Goal: Task Accomplishment & Management: Use online tool/utility

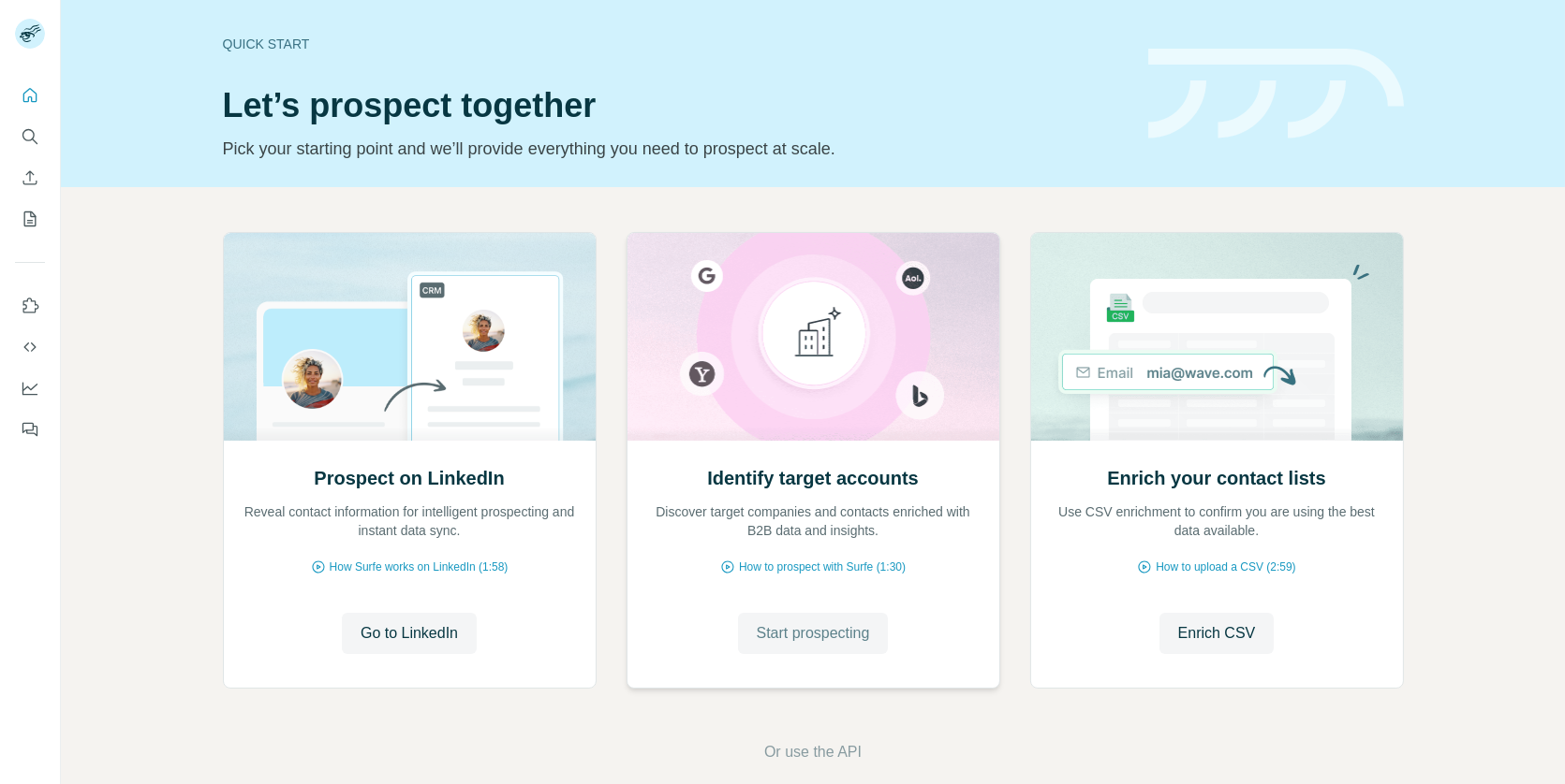
click at [782, 635] on span "Start prospecting" at bounding box center [813, 634] width 114 height 23
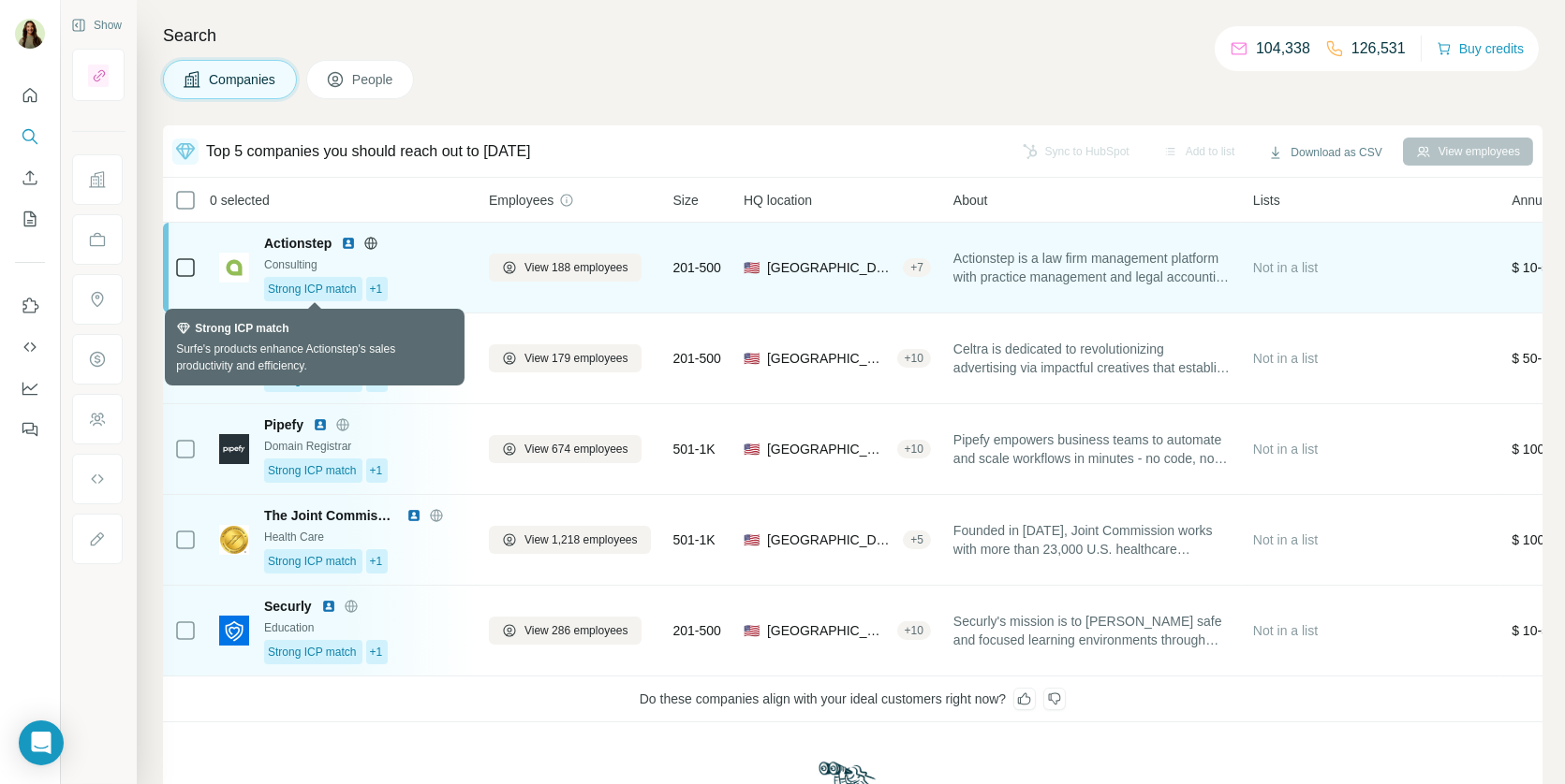
click at [336, 281] on span "Strong ICP match" at bounding box center [312, 289] width 89 height 17
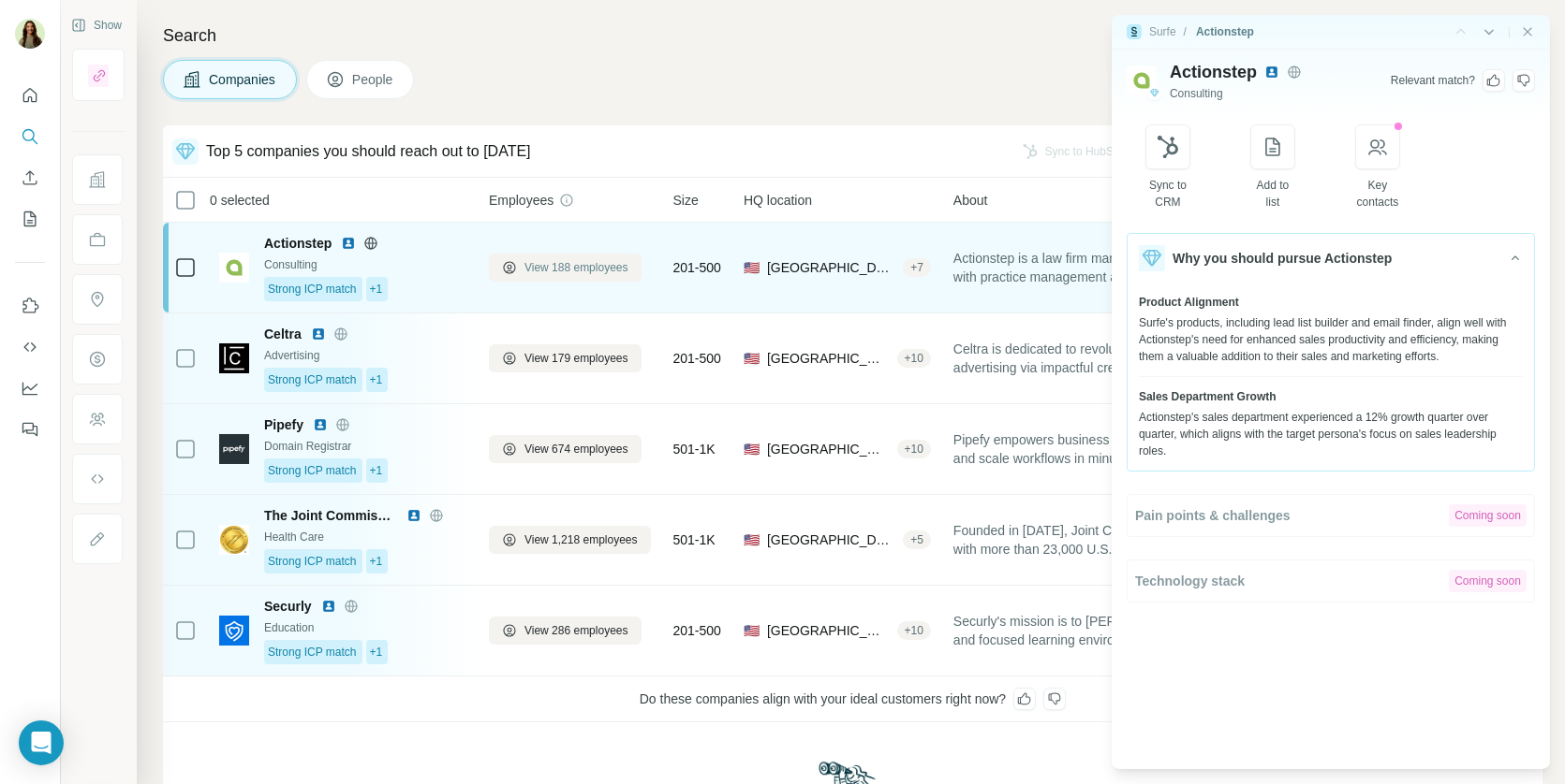
click at [593, 259] on span "View 188 employees" at bounding box center [576, 268] width 104 height 17
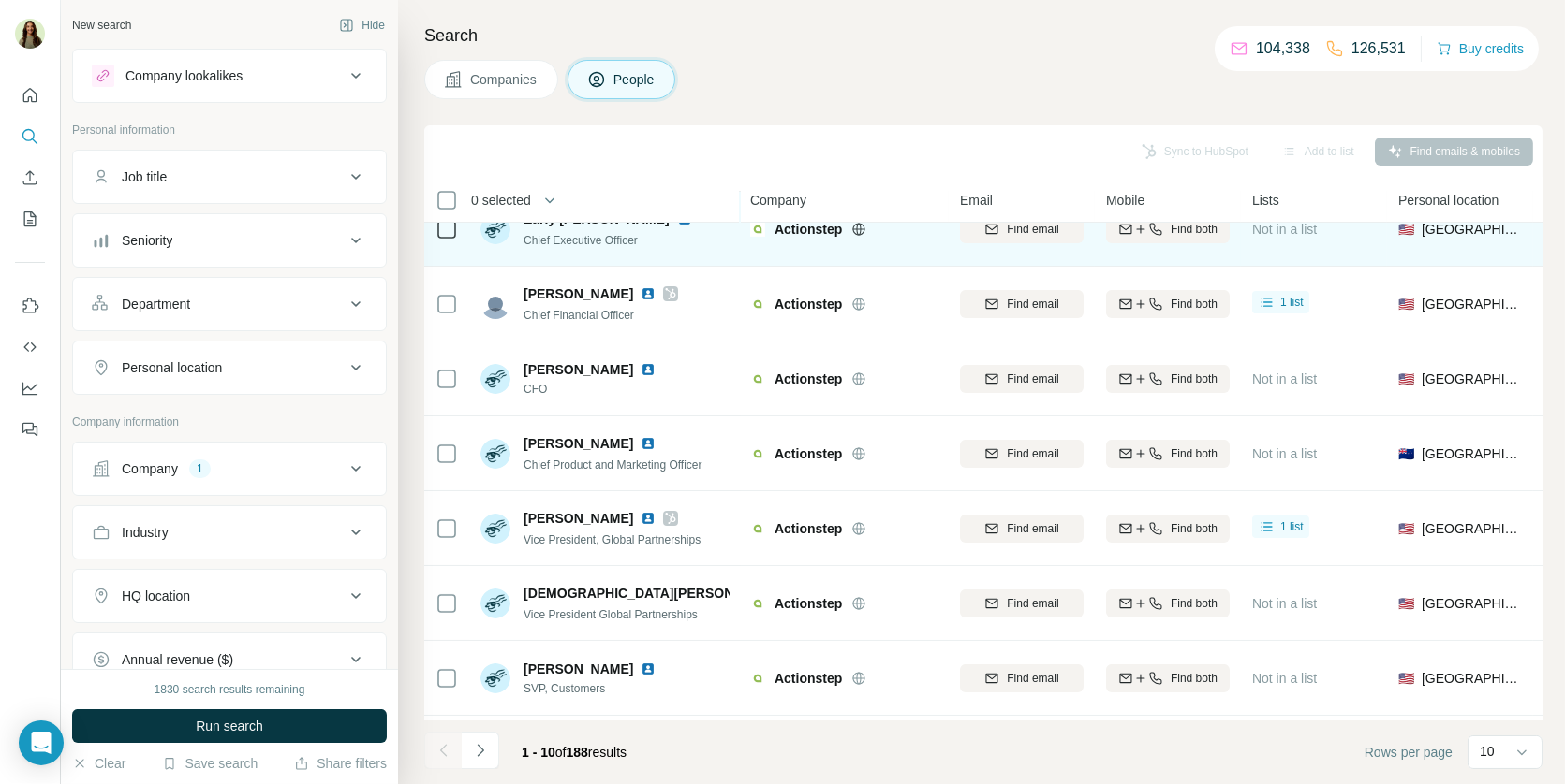
scroll to position [250, 0]
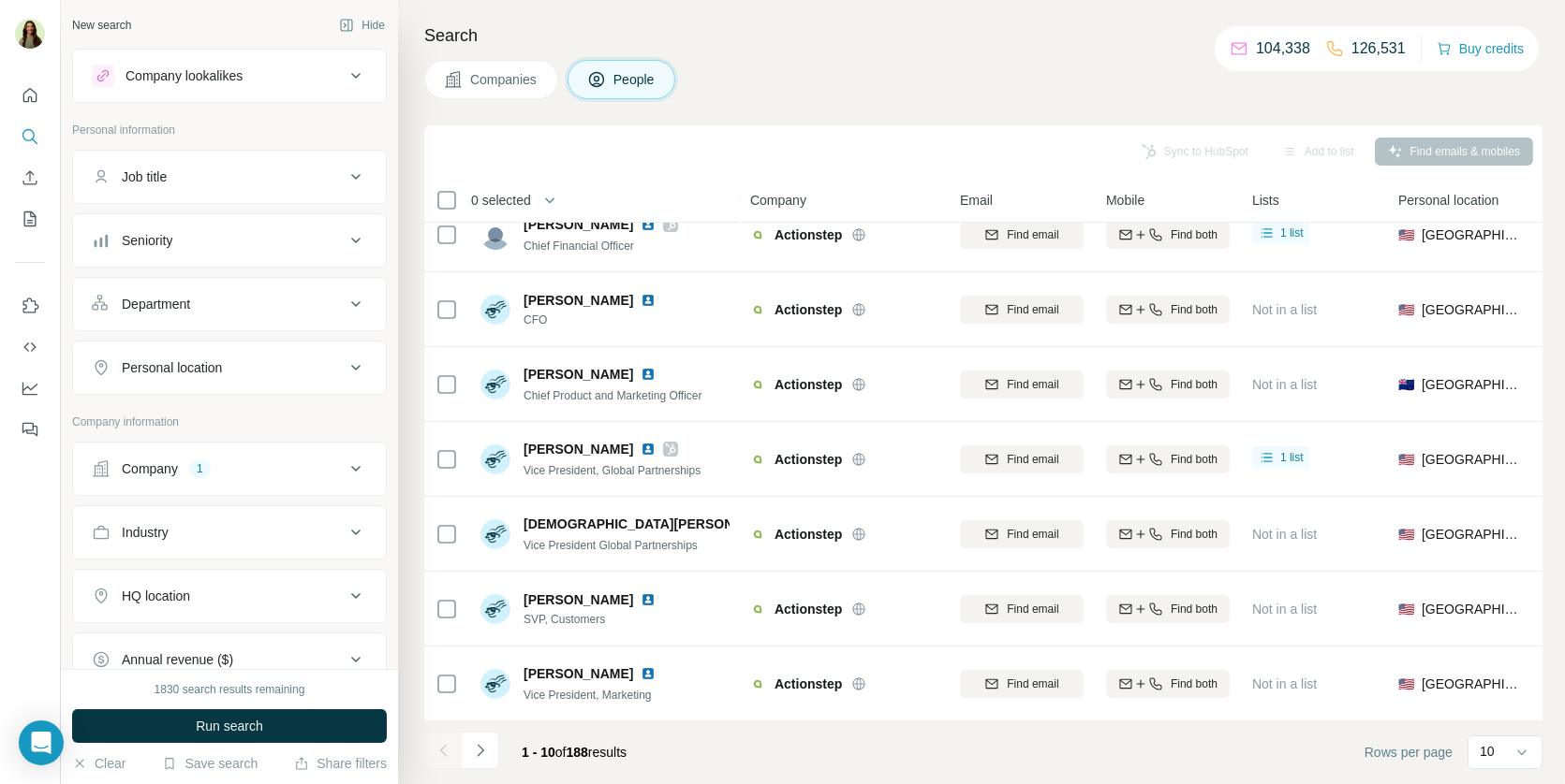
click at [212, 314] on button "Department" at bounding box center [230, 303] width 313 height 45
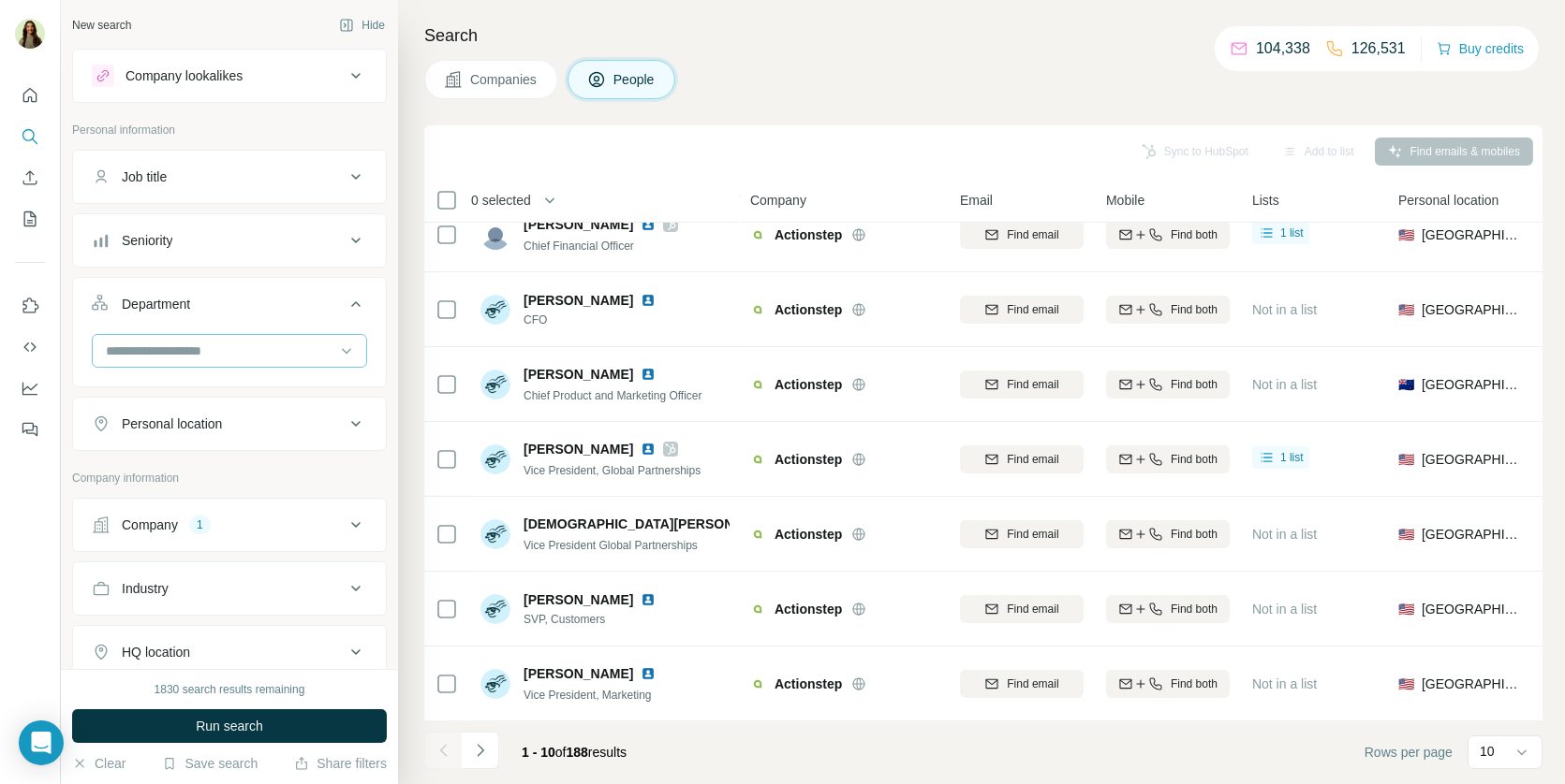
click at [220, 350] on input at bounding box center [219, 351] width 231 height 21
type input "****"
click at [219, 366] on div "****" at bounding box center [229, 352] width 275 height 37
click at [234, 340] on input at bounding box center [219, 351] width 231 height 21
type input "***"
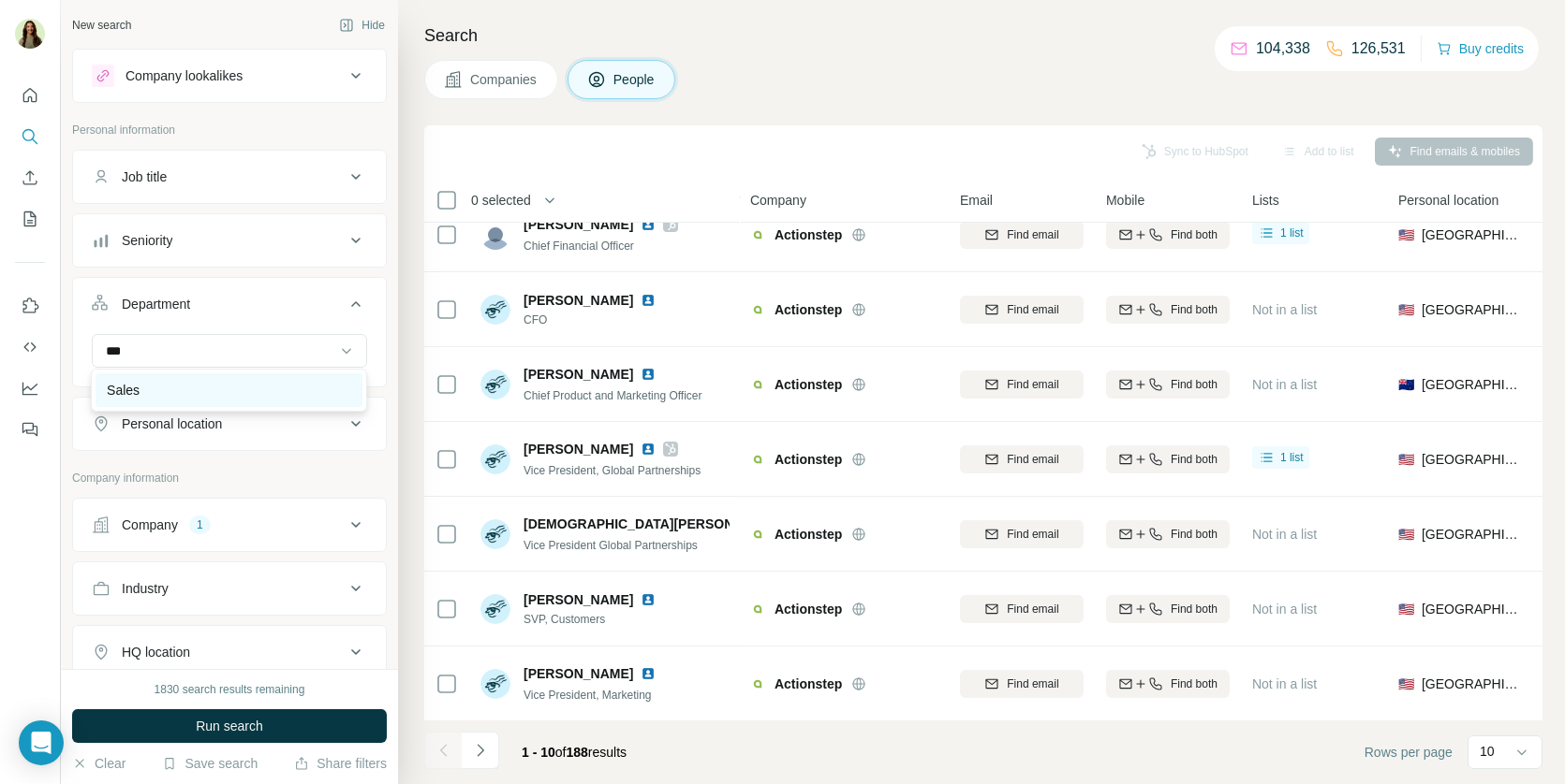
click at [151, 385] on div "Sales" at bounding box center [229, 390] width 244 height 19
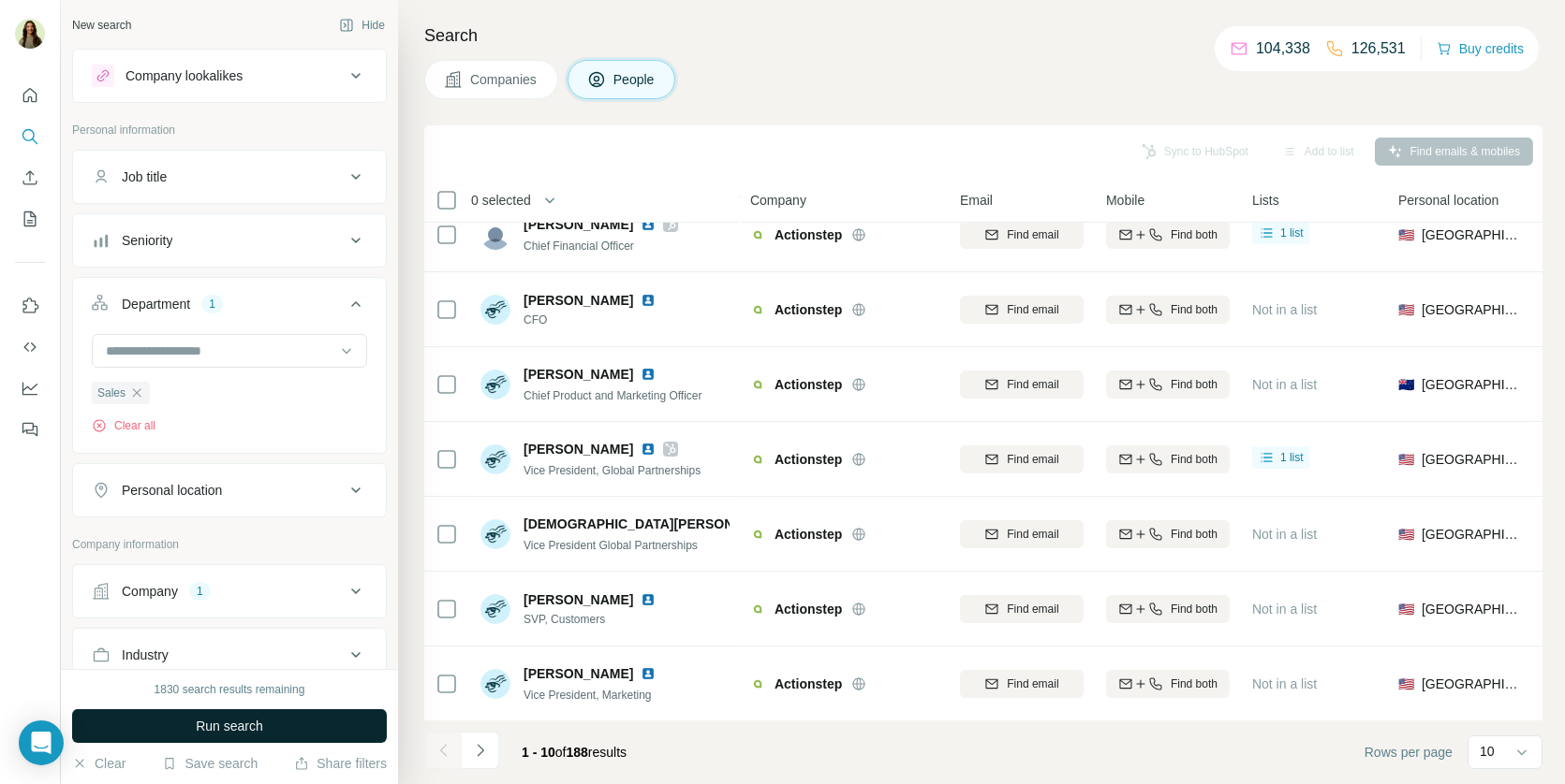
click at [209, 722] on span "Run search" at bounding box center [229, 727] width 68 height 19
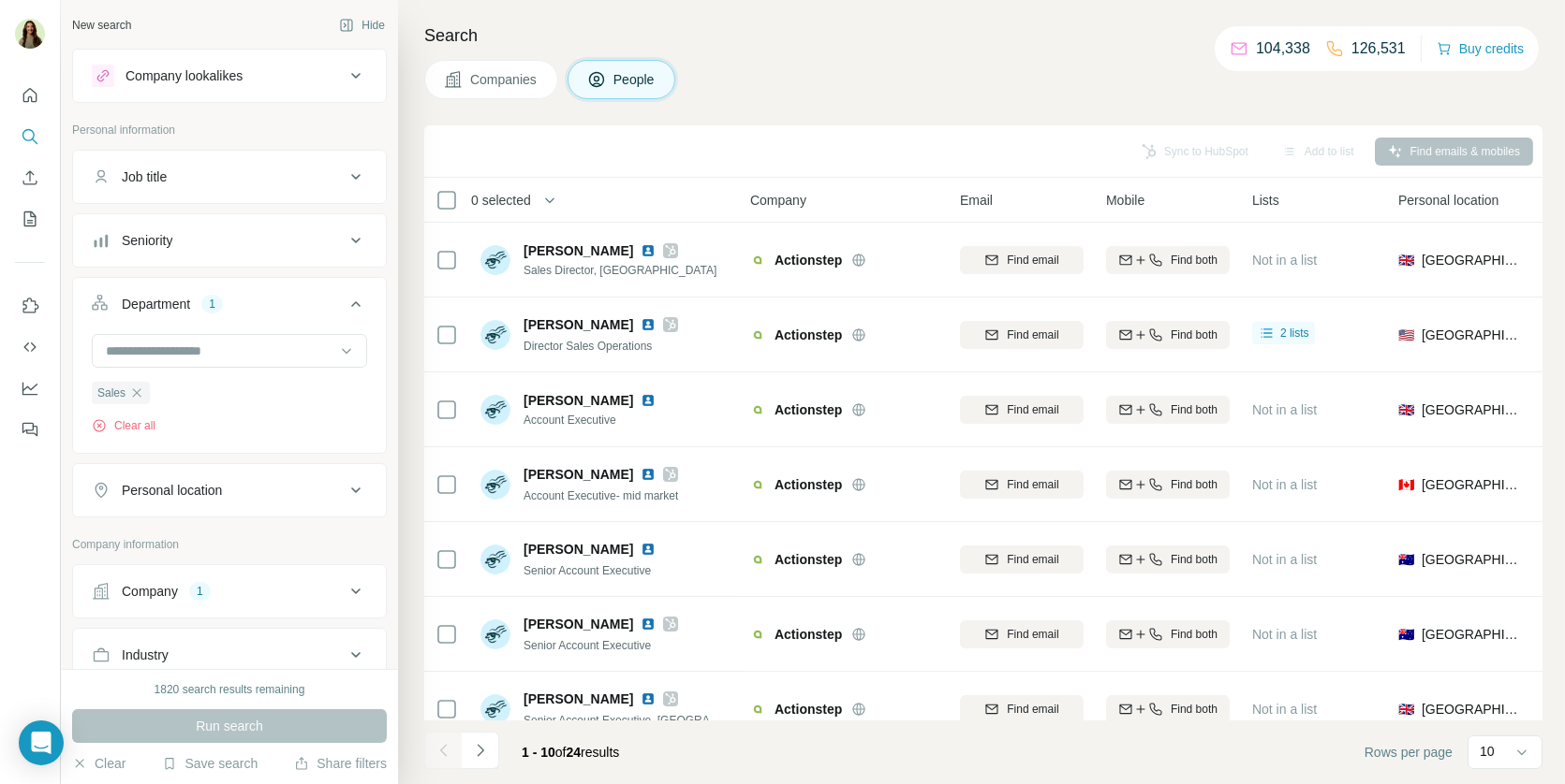
click at [484, 84] on span "Companies" at bounding box center [505, 80] width 69 height 19
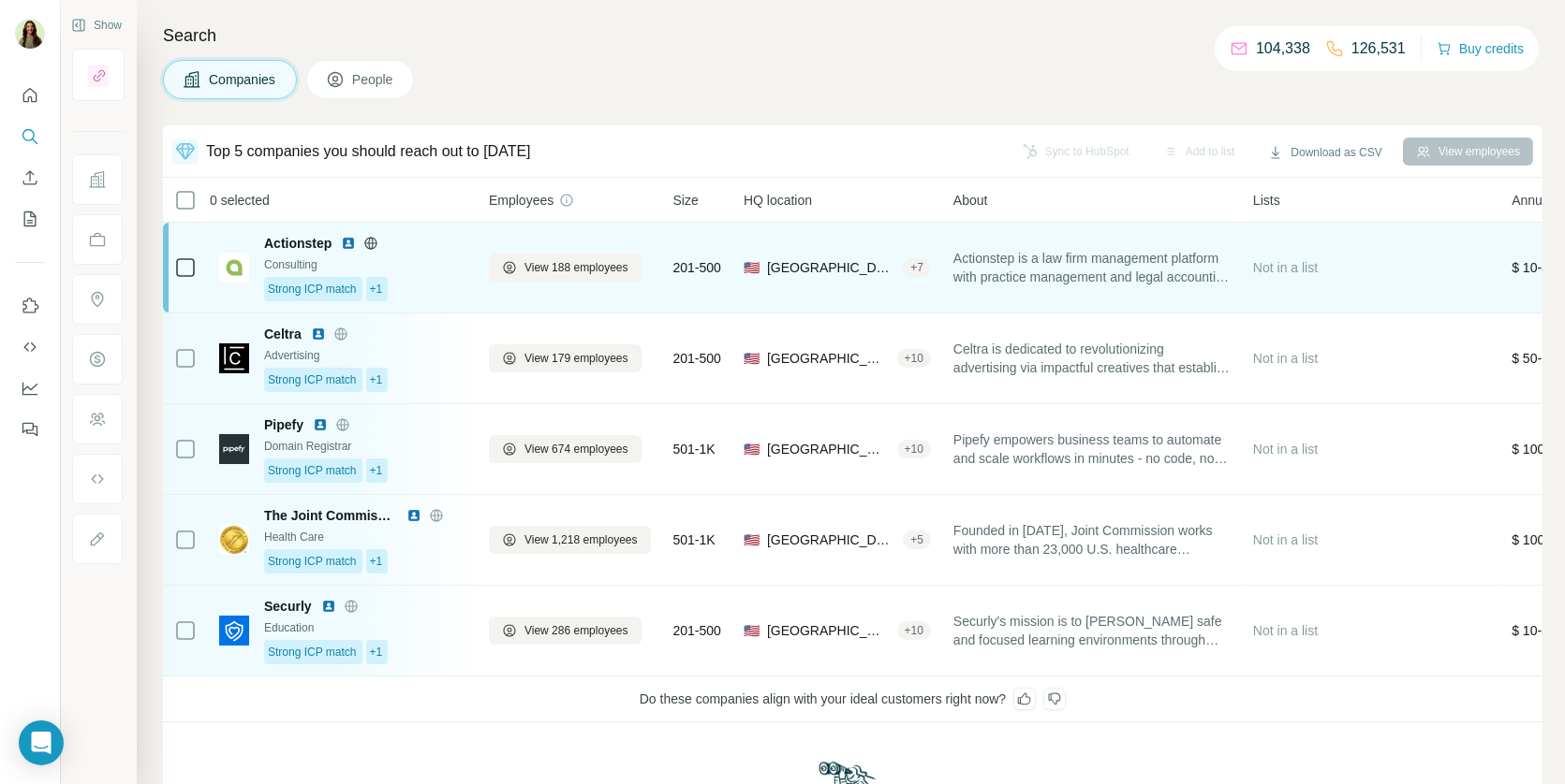
click at [460, 269] on div "Consulting" at bounding box center [365, 265] width 202 height 17
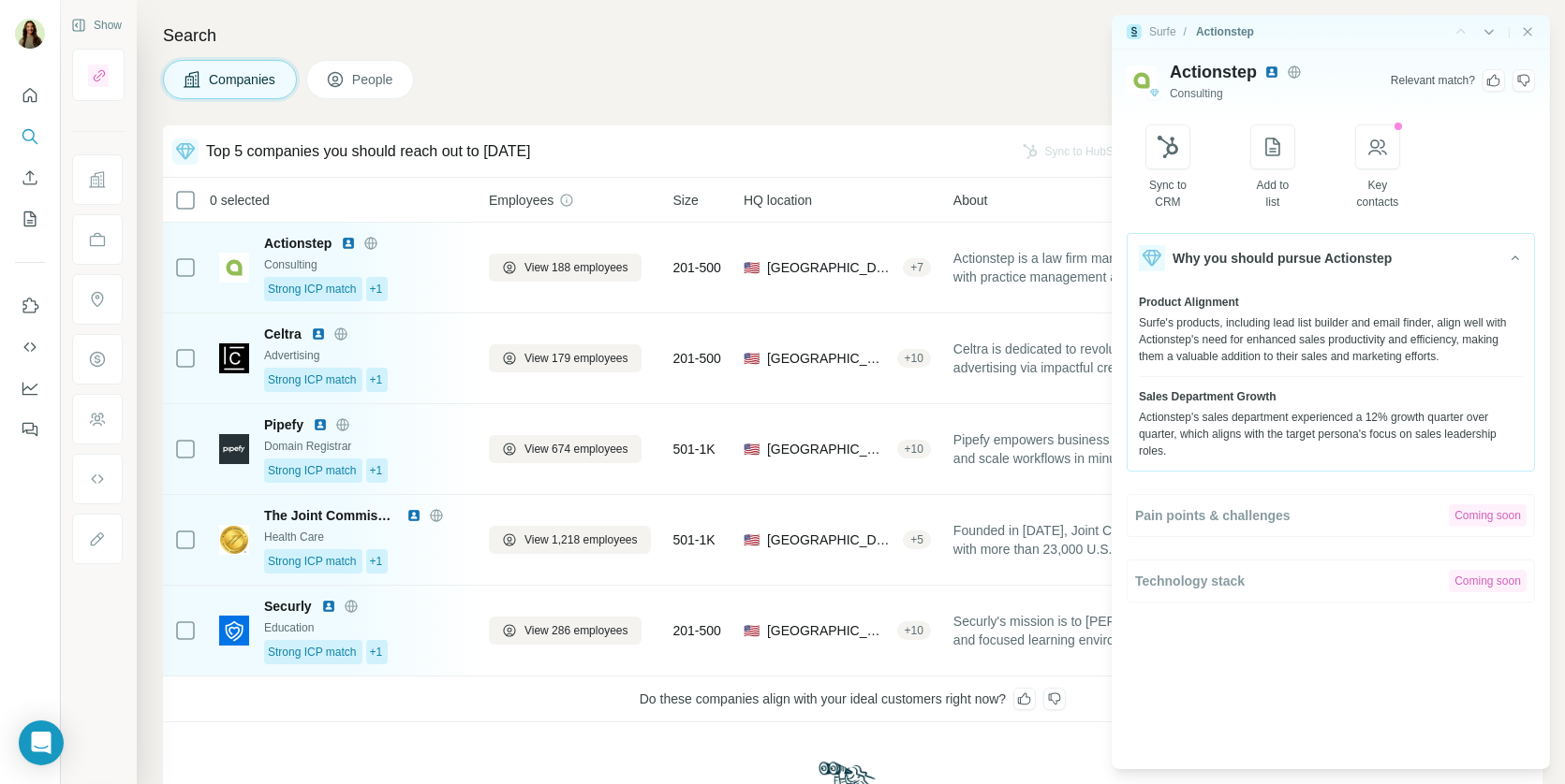
click at [1494, 75] on icon at bounding box center [1493, 81] width 15 height 15
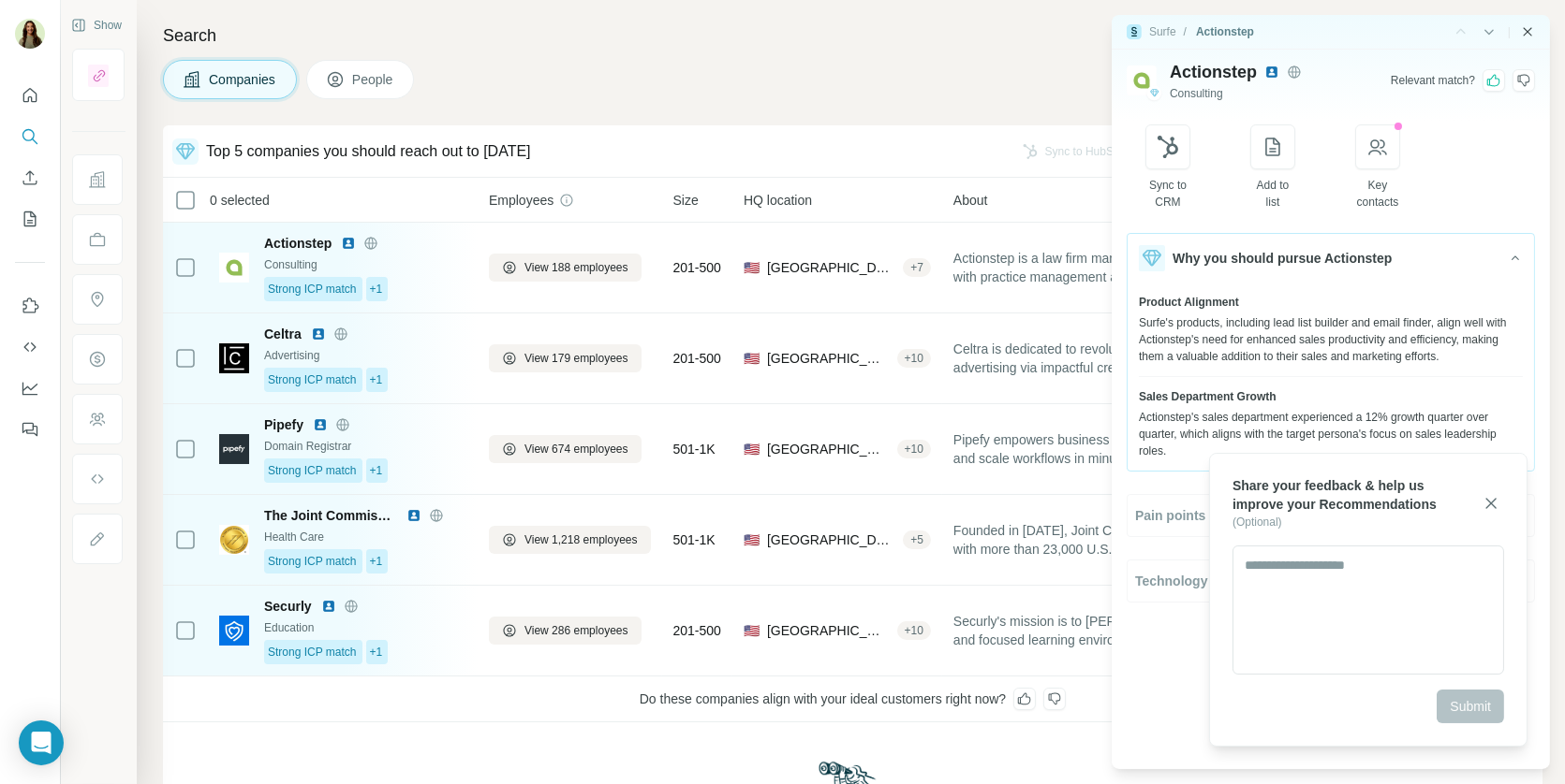
click at [1525, 29] on icon "Close side panel" at bounding box center [1528, 31] width 9 height 9
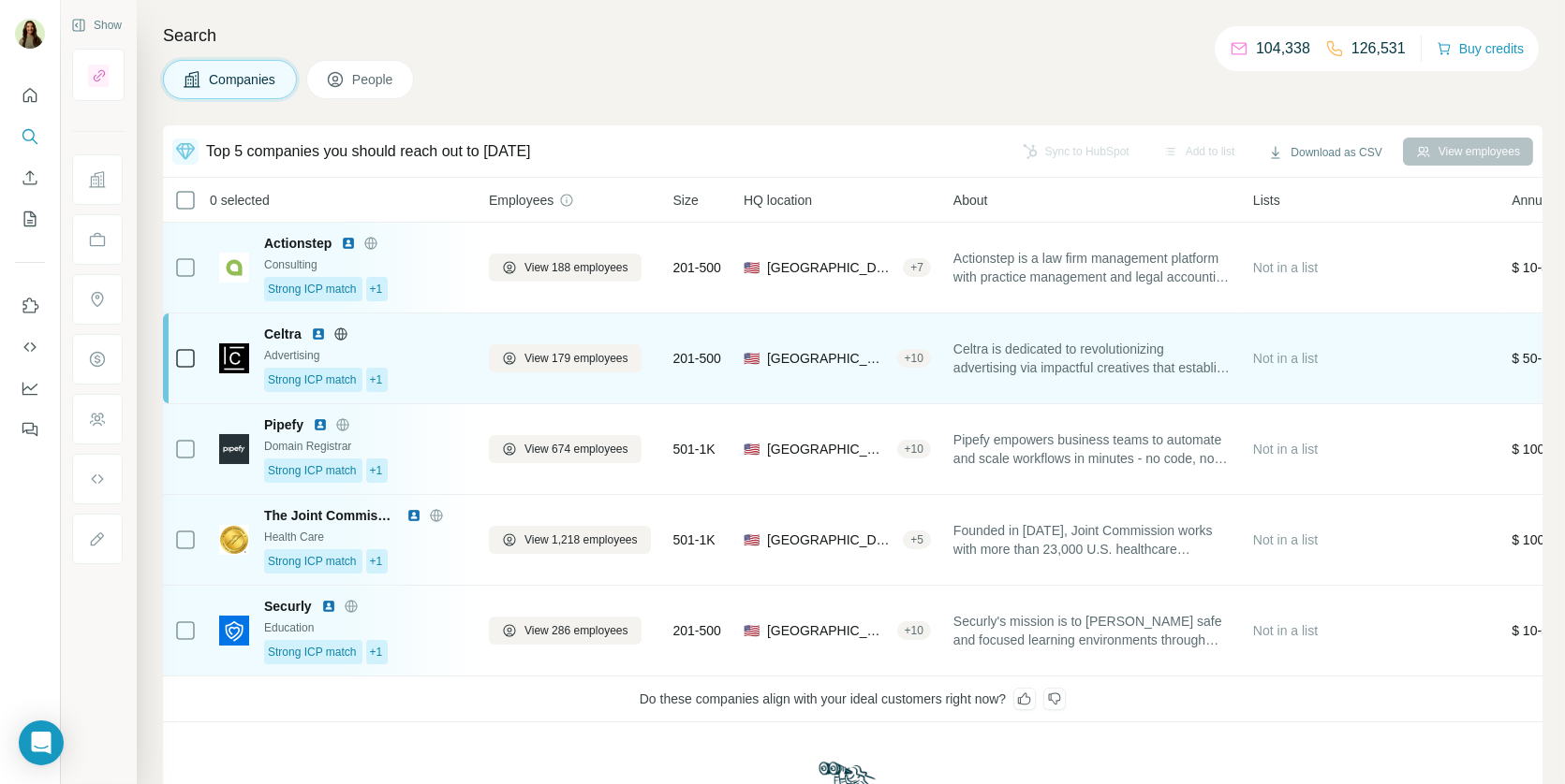
click at [429, 347] on div "Advertising" at bounding box center [365, 356] width 202 height 17
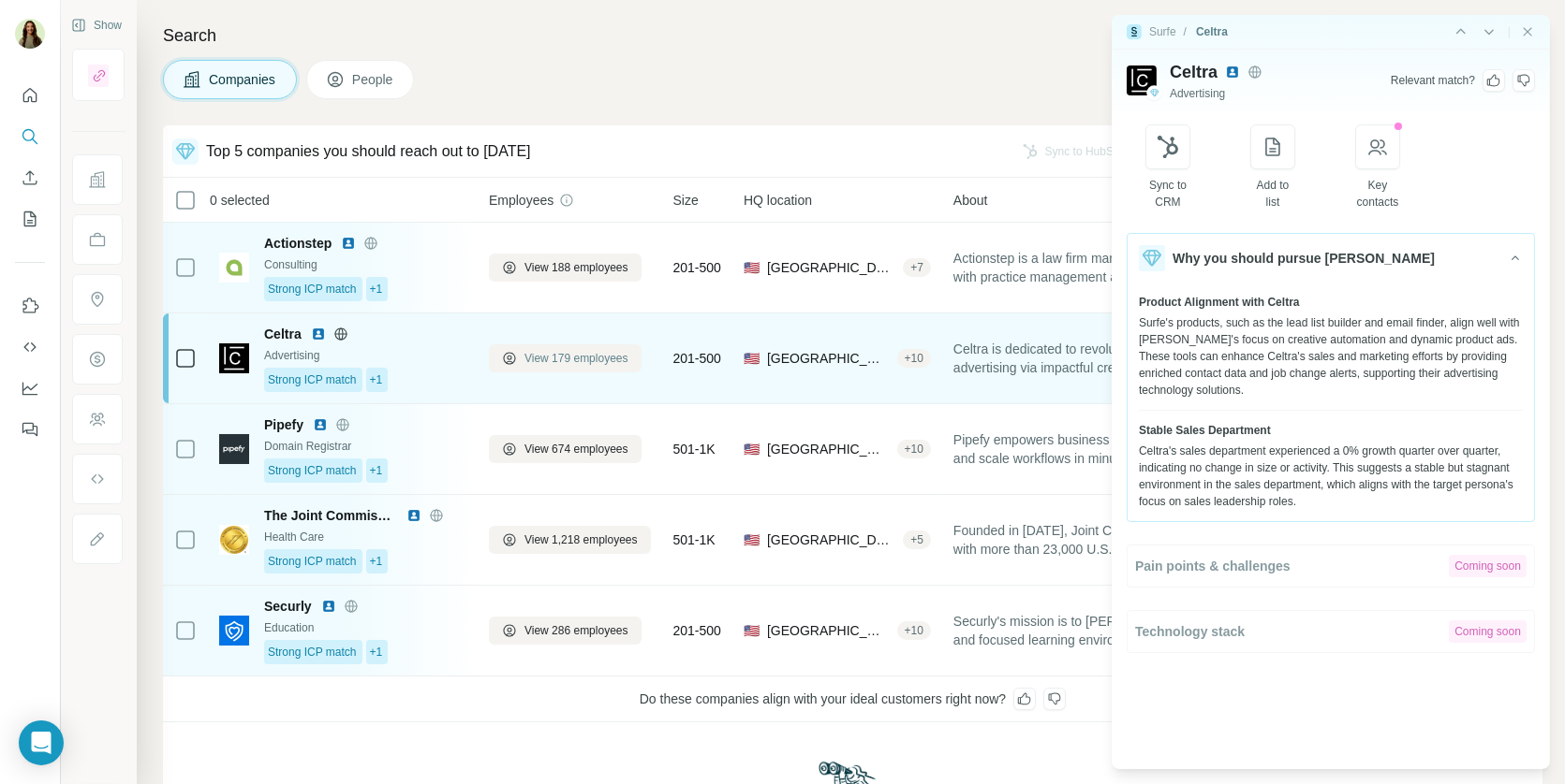
click at [526, 351] on span "View 179 employees" at bounding box center [576, 359] width 104 height 17
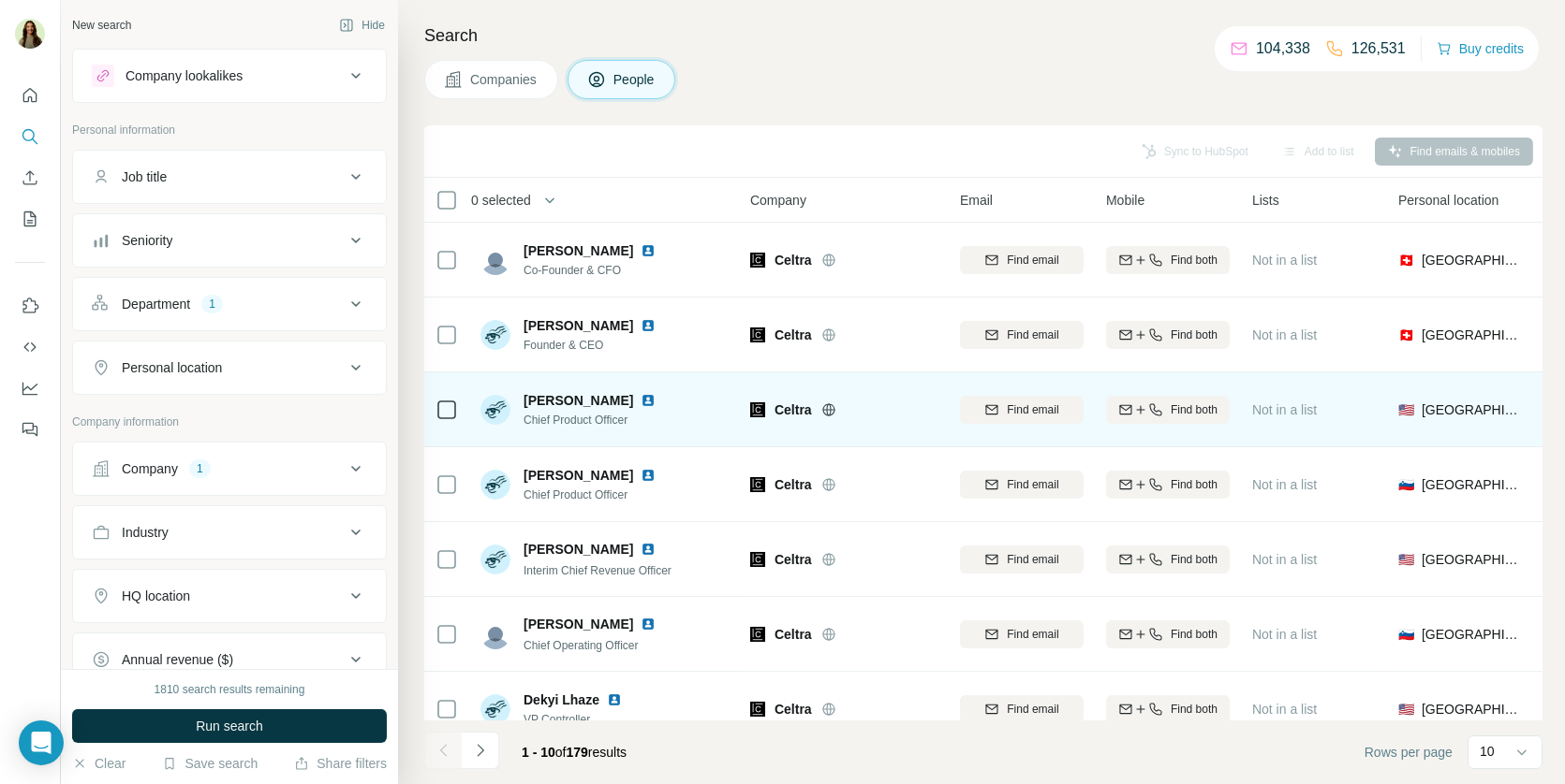
scroll to position [250, 0]
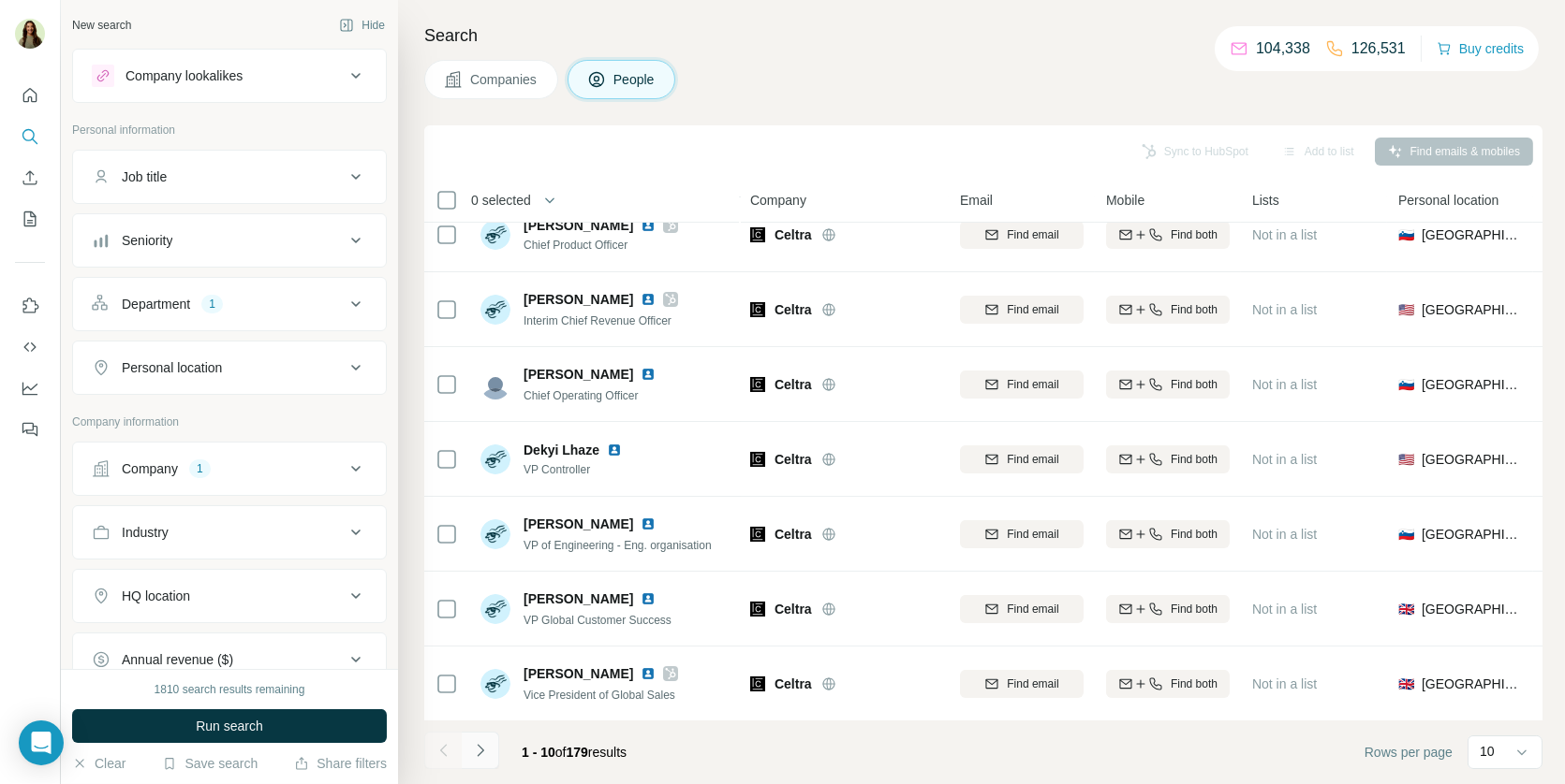
click at [481, 753] on icon "Navigate to next page" at bounding box center [481, 751] width 19 height 19
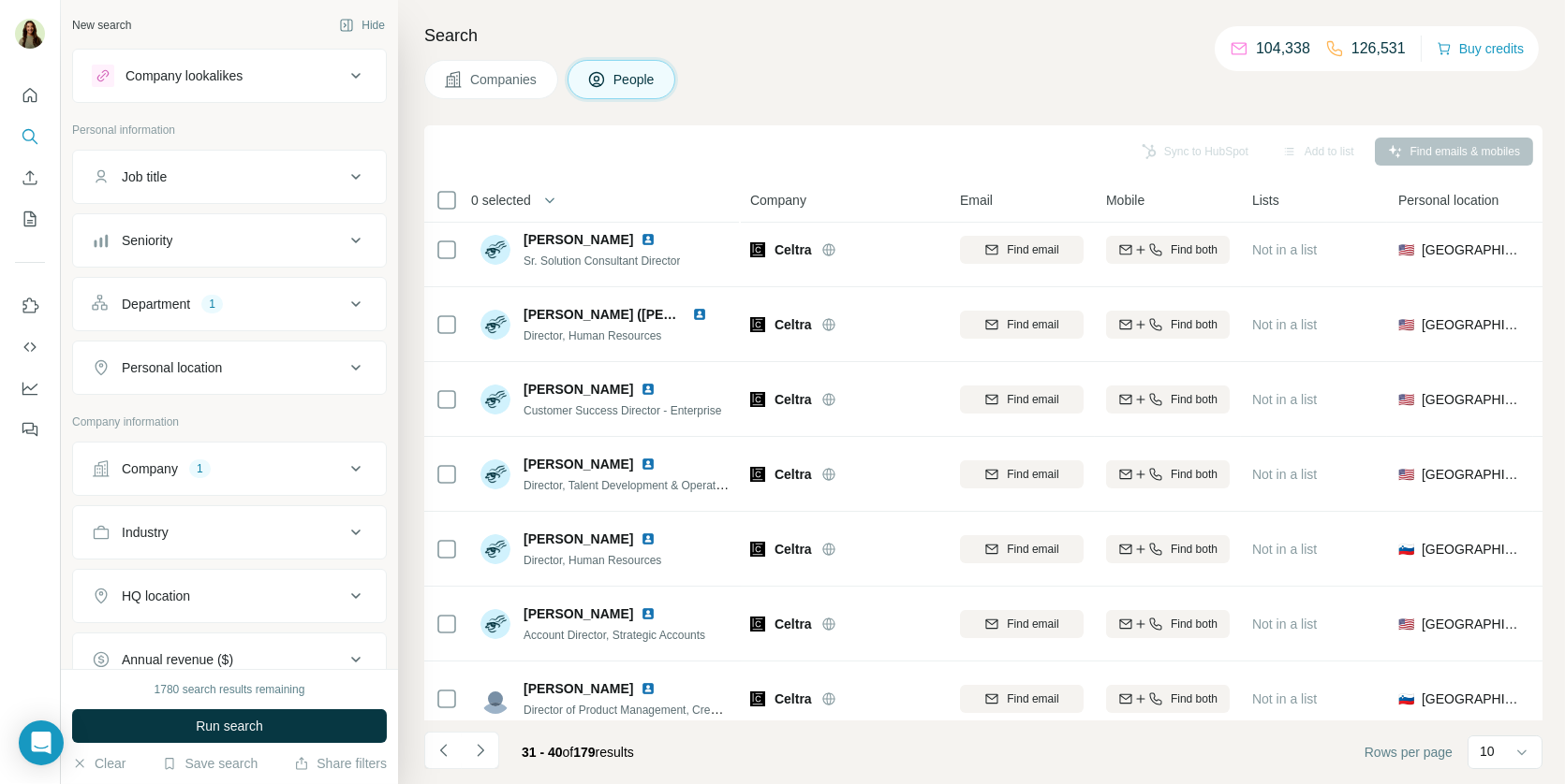
scroll to position [0, 0]
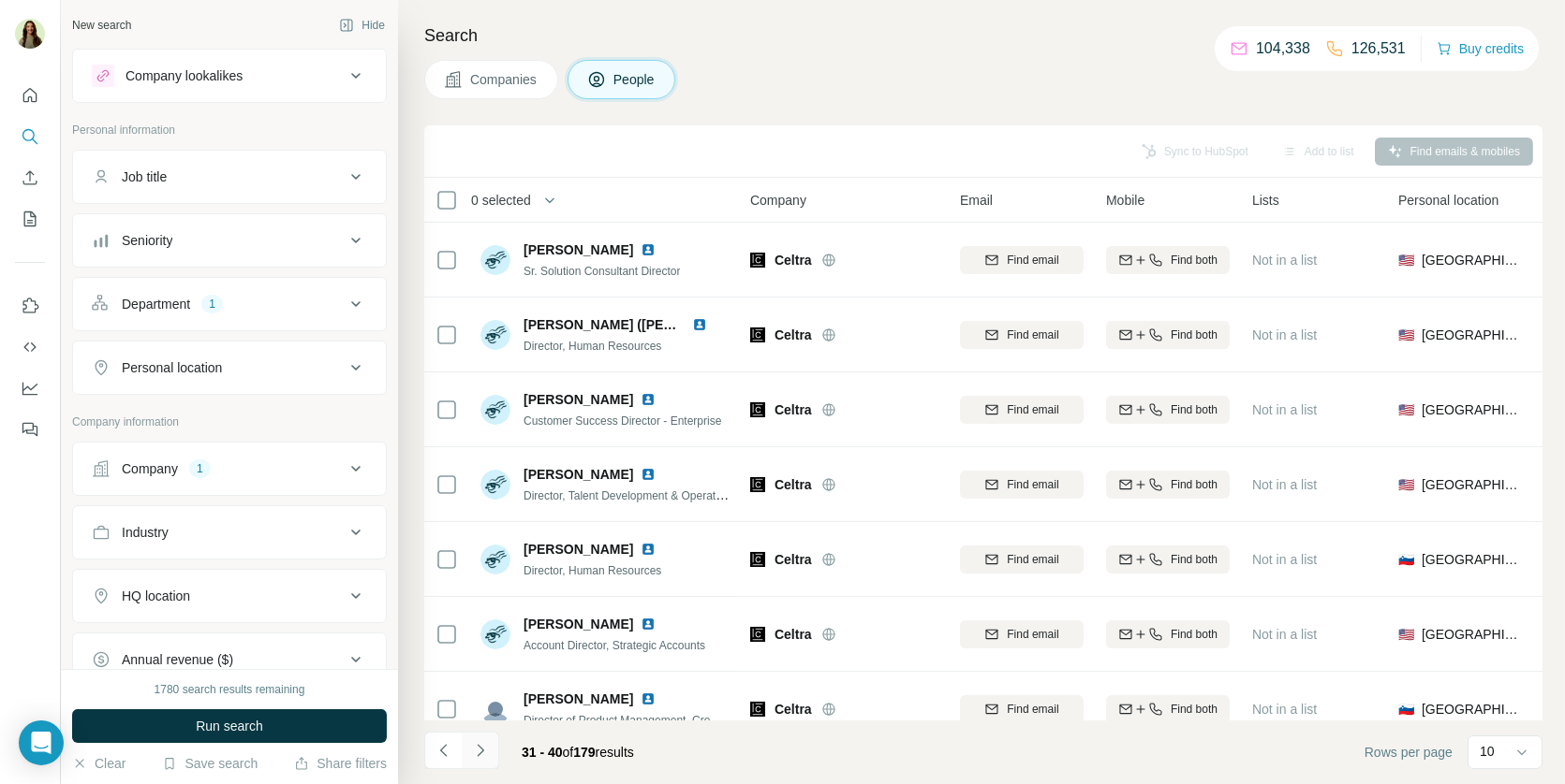
click at [478, 748] on icon "Navigate to next page" at bounding box center [481, 751] width 19 height 19
click at [207, 314] on button "Department 1" at bounding box center [230, 303] width 313 height 45
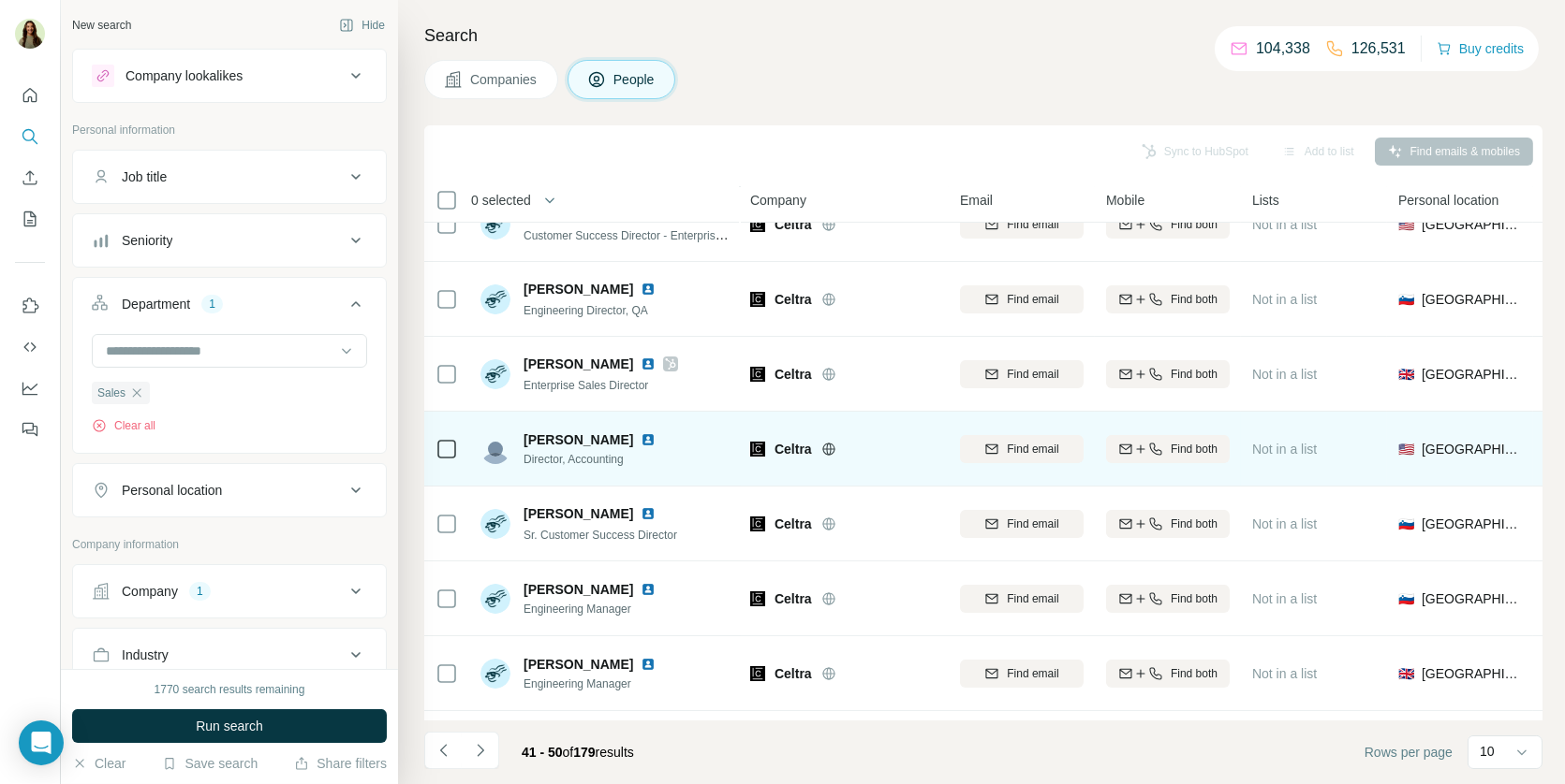
scroll to position [250, 0]
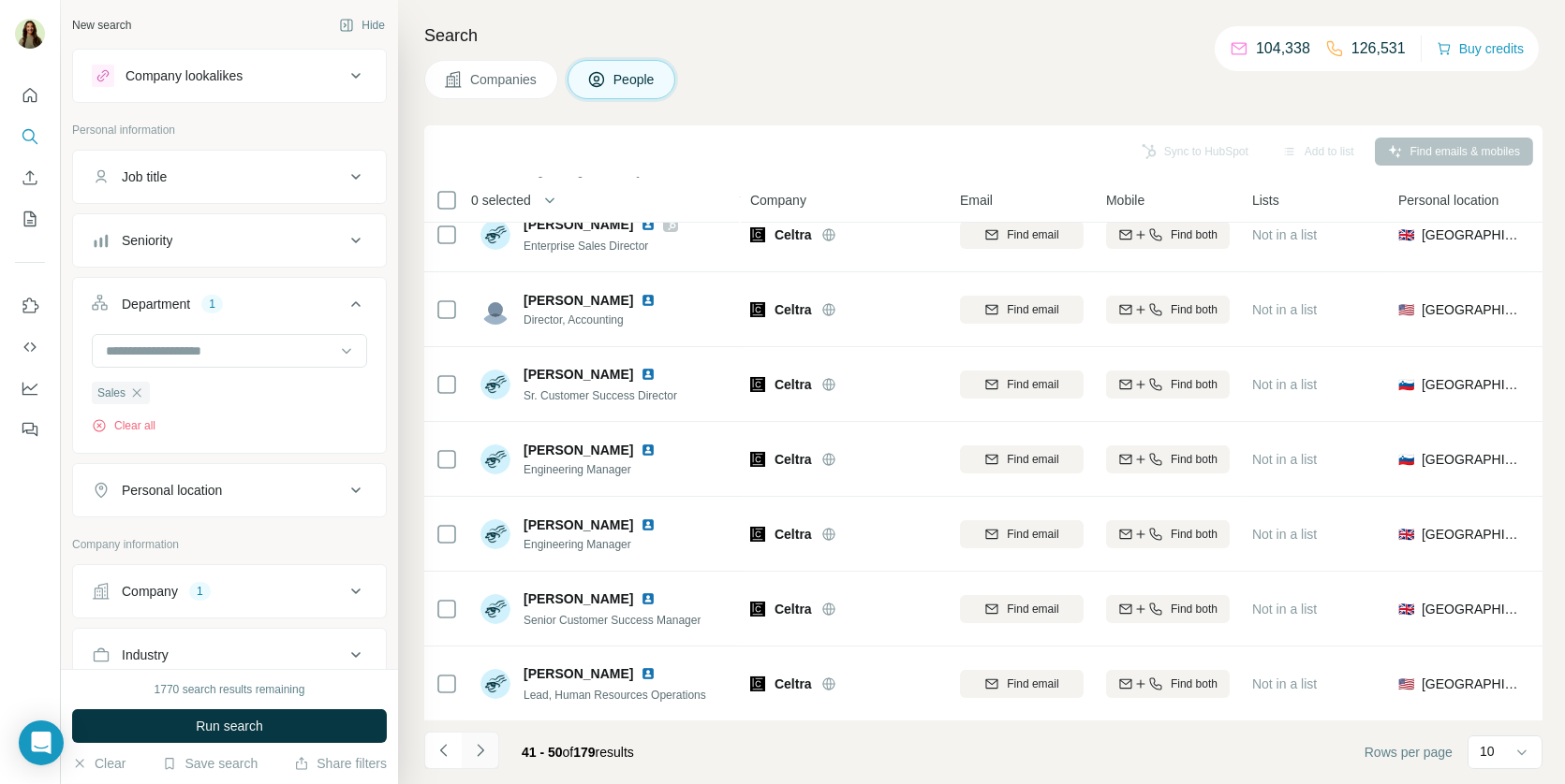
click at [483, 747] on icon "Navigate to next page" at bounding box center [481, 751] width 19 height 19
click at [484, 747] on icon "Navigate to next page" at bounding box center [481, 751] width 19 height 19
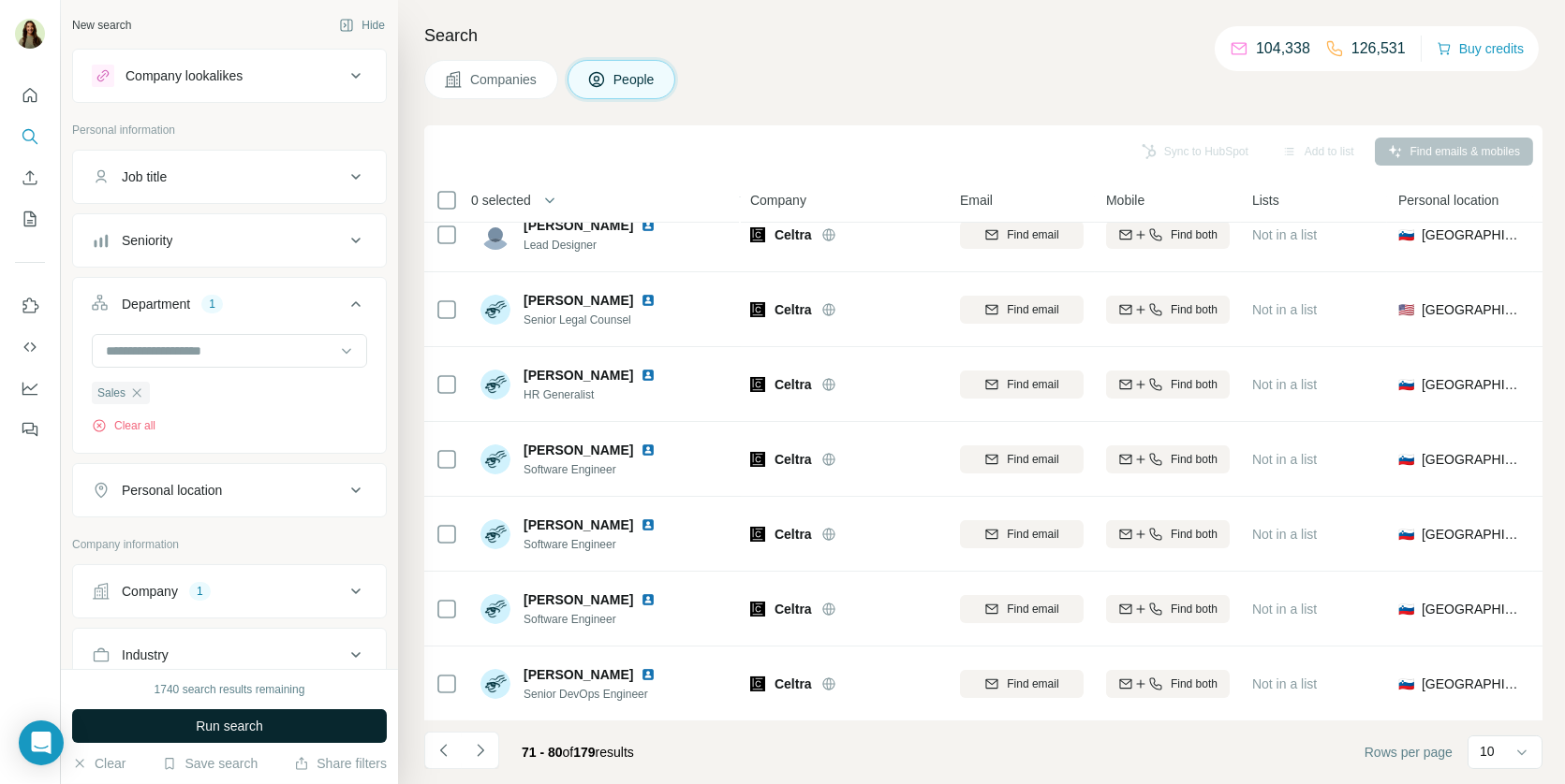
click at [258, 733] on span "Run search" at bounding box center [229, 727] width 68 height 19
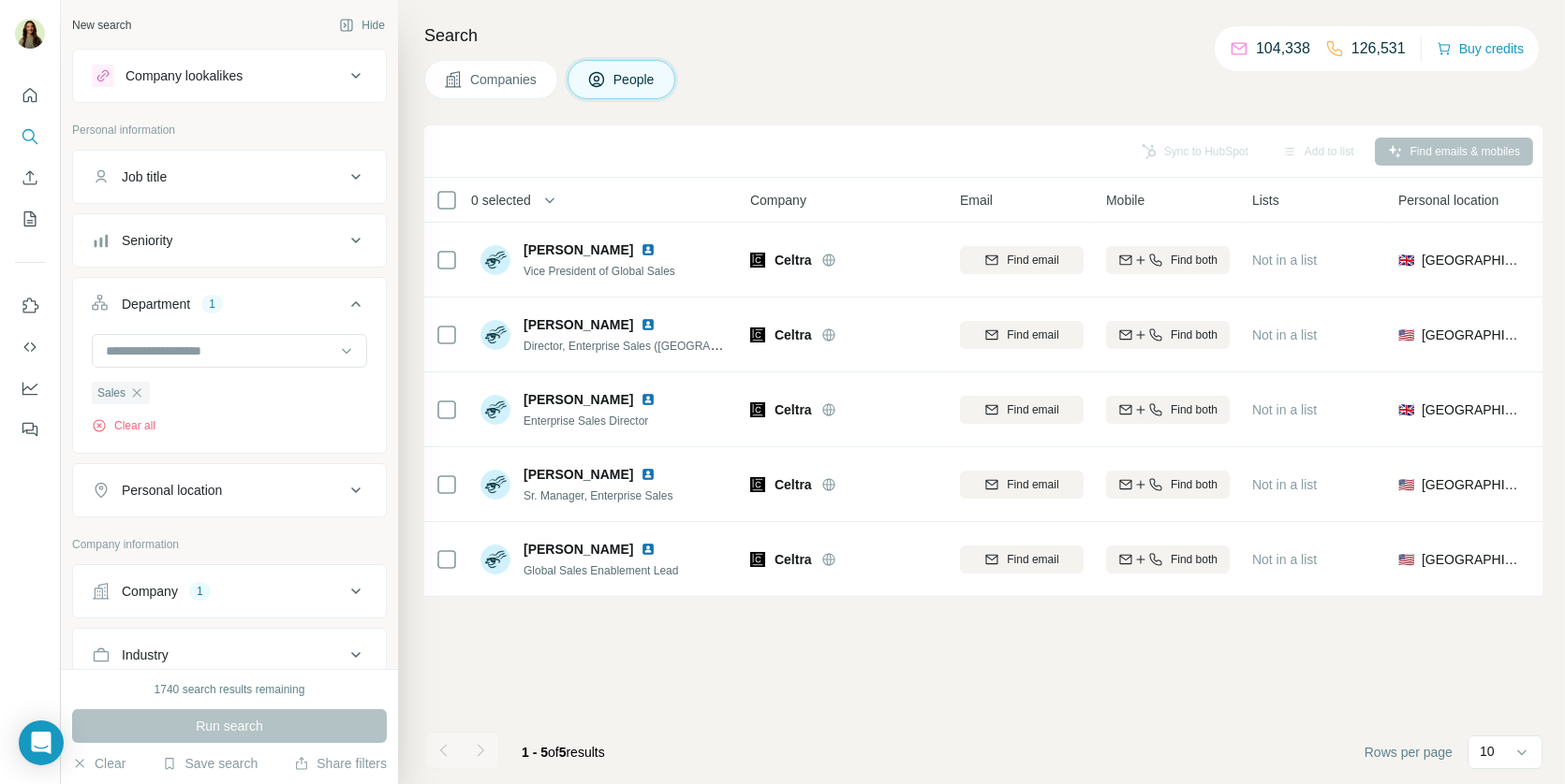
scroll to position [0, 0]
click at [491, 71] on span "Companies" at bounding box center [505, 80] width 69 height 19
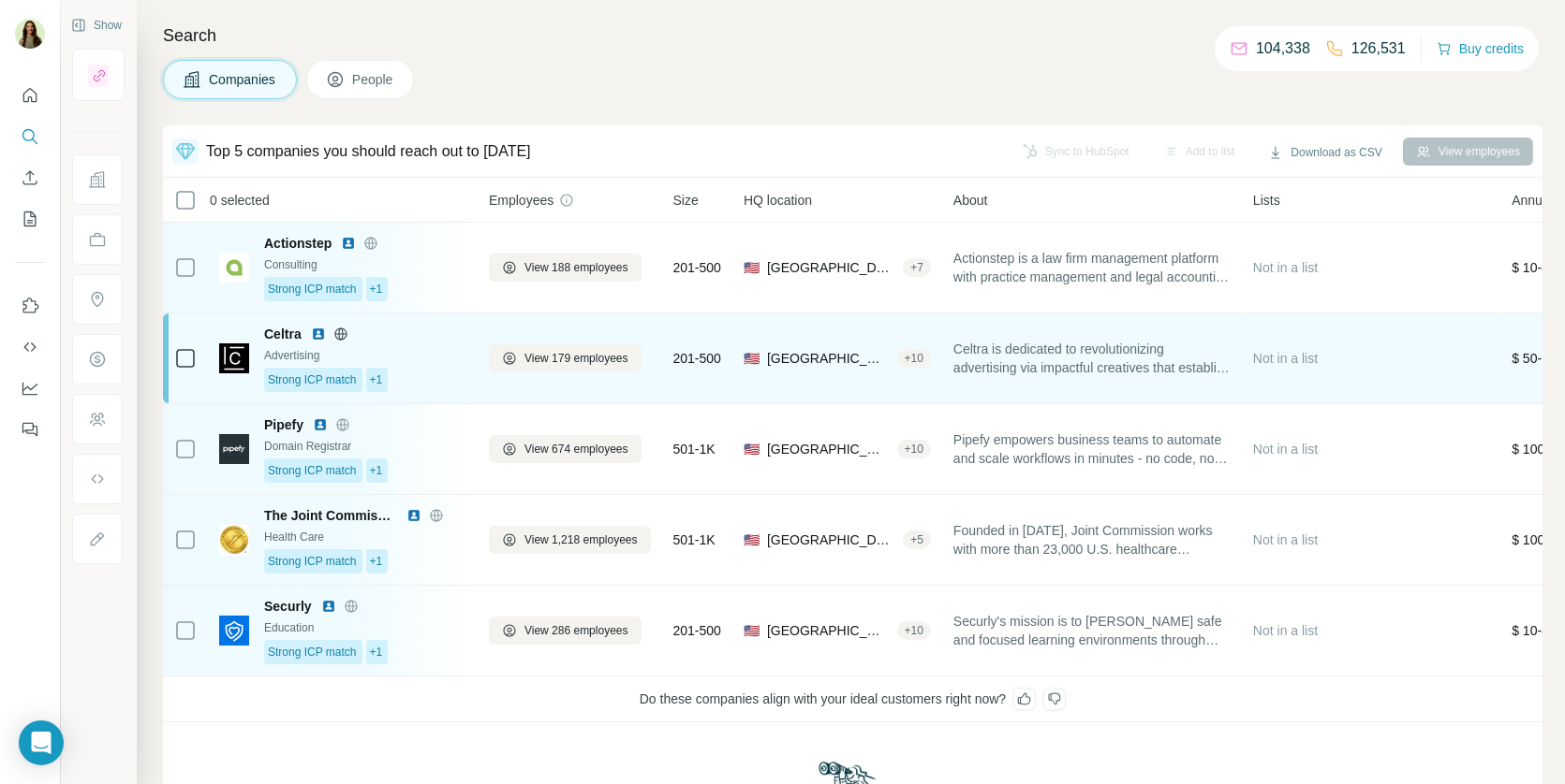
click at [448, 351] on div "Advertising" at bounding box center [365, 356] width 202 height 17
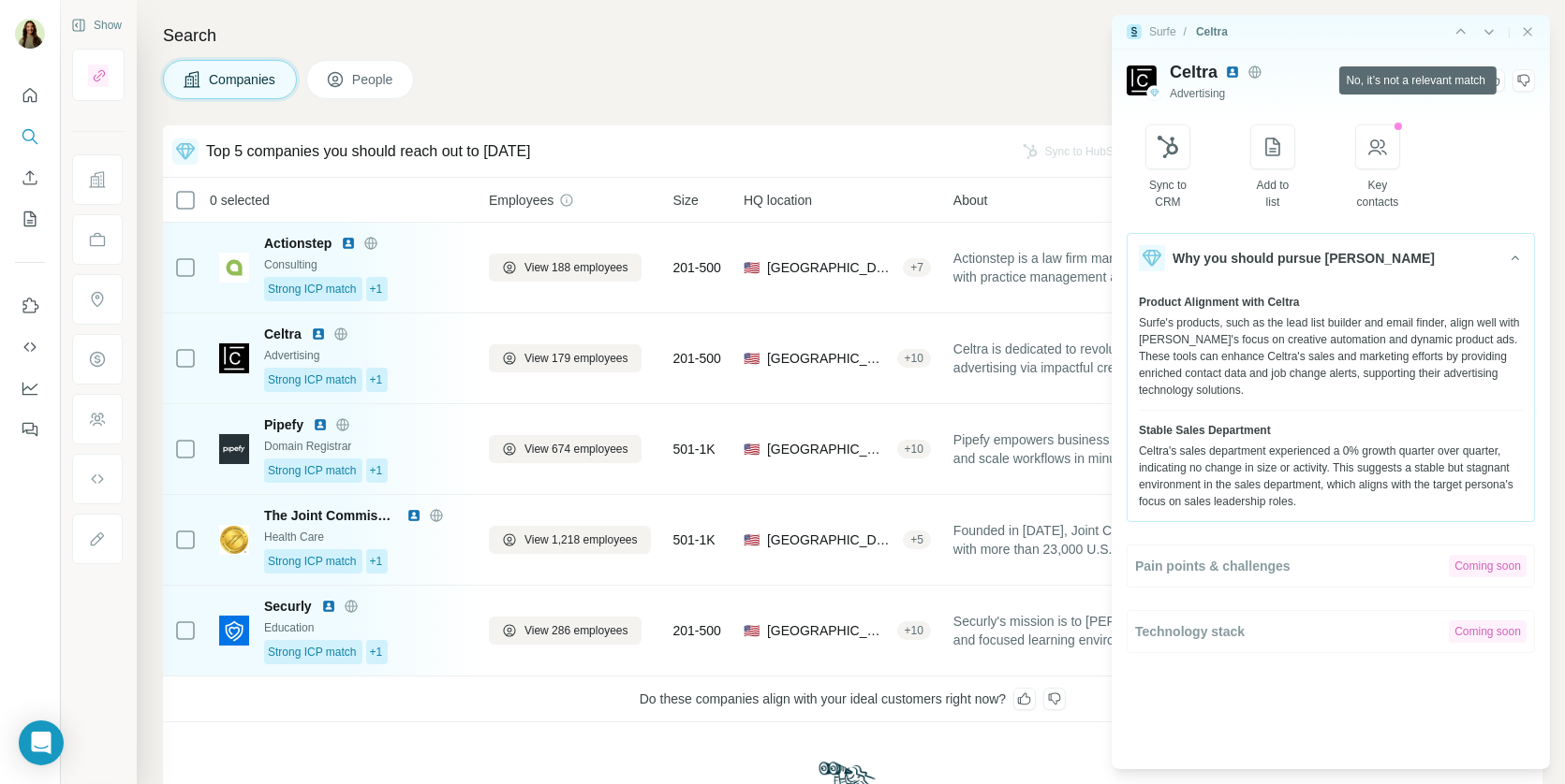
click at [1528, 79] on icon at bounding box center [1524, 81] width 12 height 12
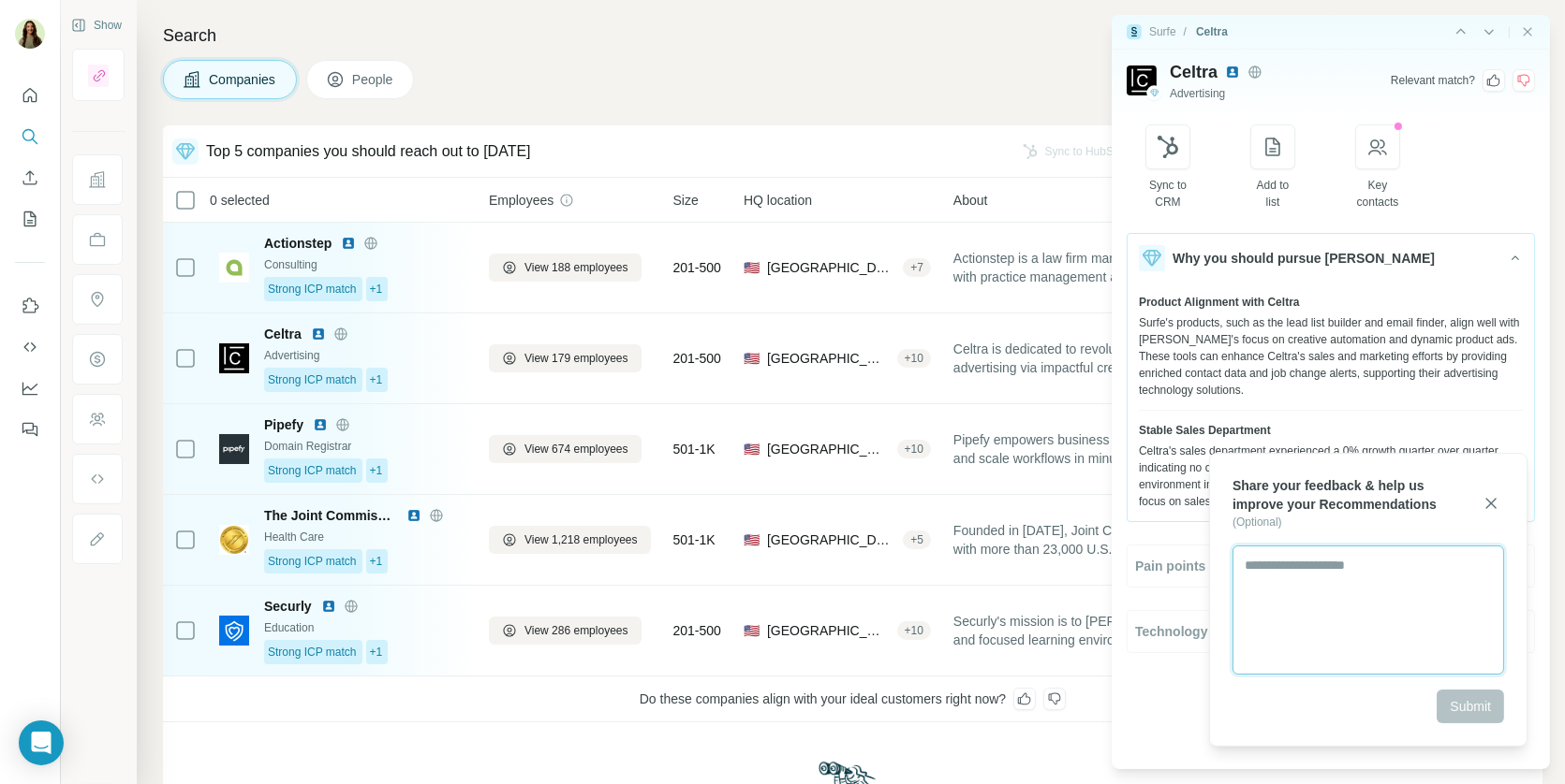
click at [1324, 592] on textarea at bounding box center [1367, 609] width 272 height 129
type textarea "**********"
click at [1470, 694] on button "Submit" at bounding box center [1470, 706] width 68 height 33
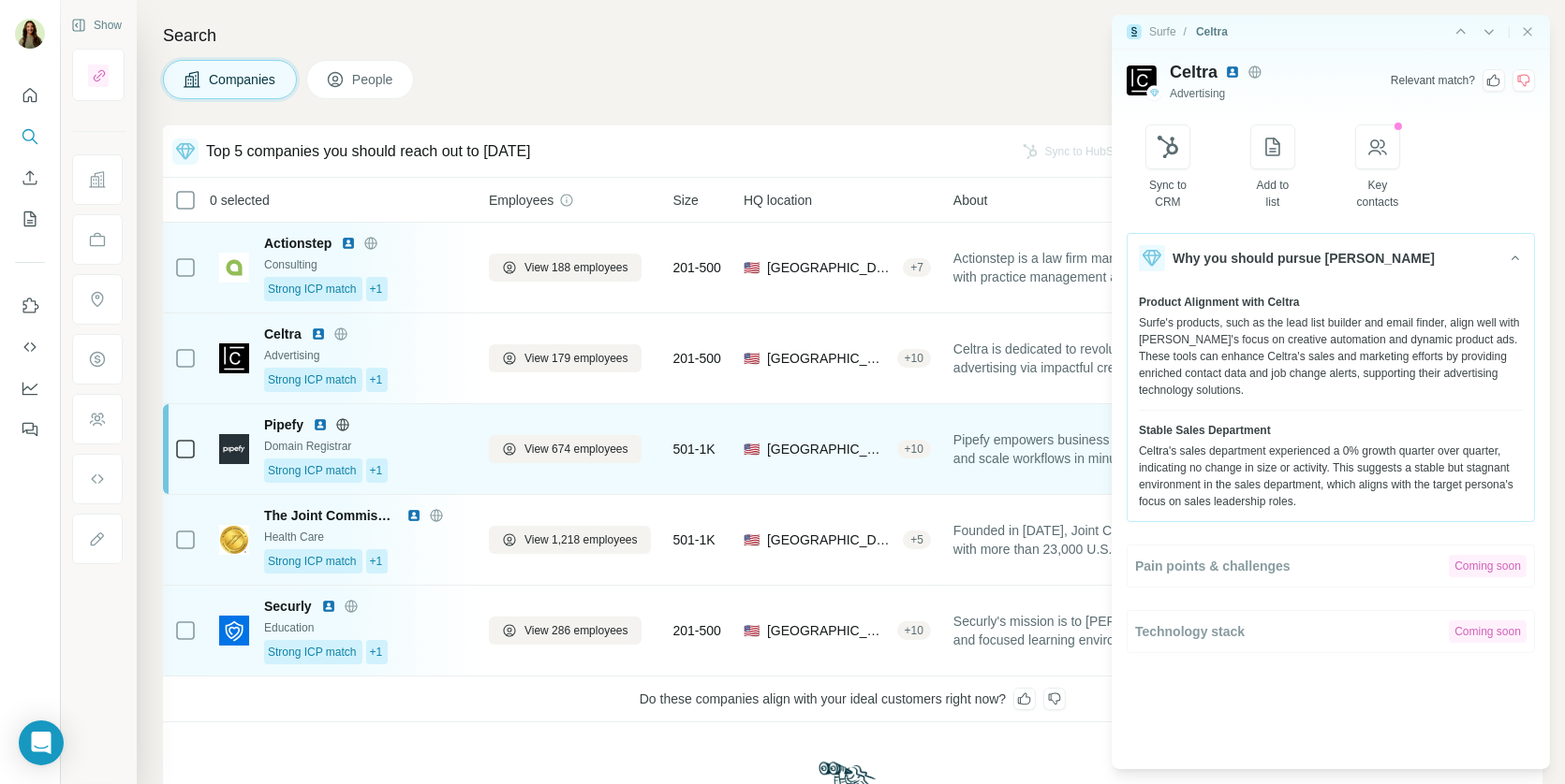
click at [399, 451] on div "Domain Registrar" at bounding box center [365, 446] width 202 height 17
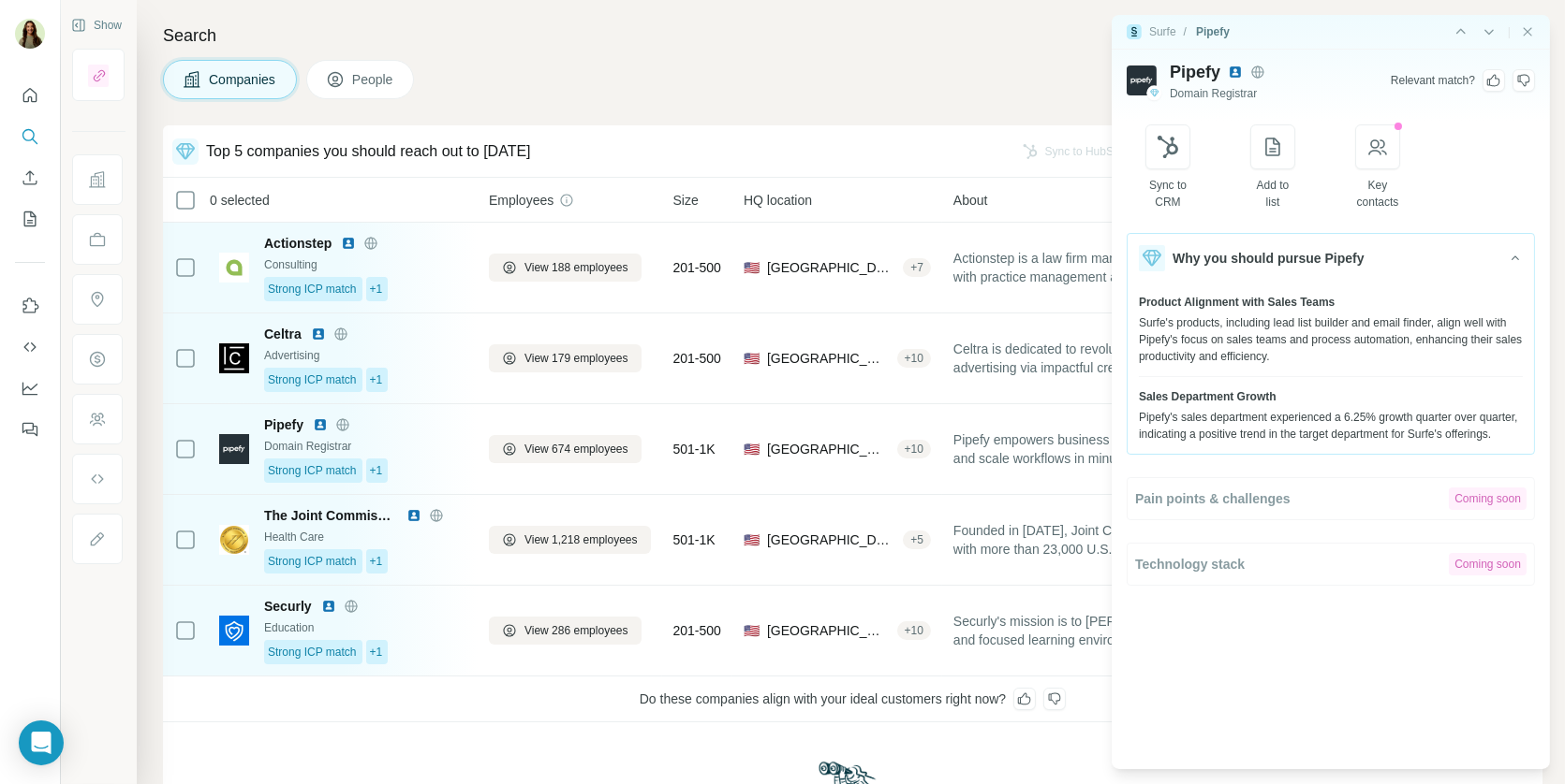
click at [1495, 80] on icon at bounding box center [1493, 81] width 15 height 15
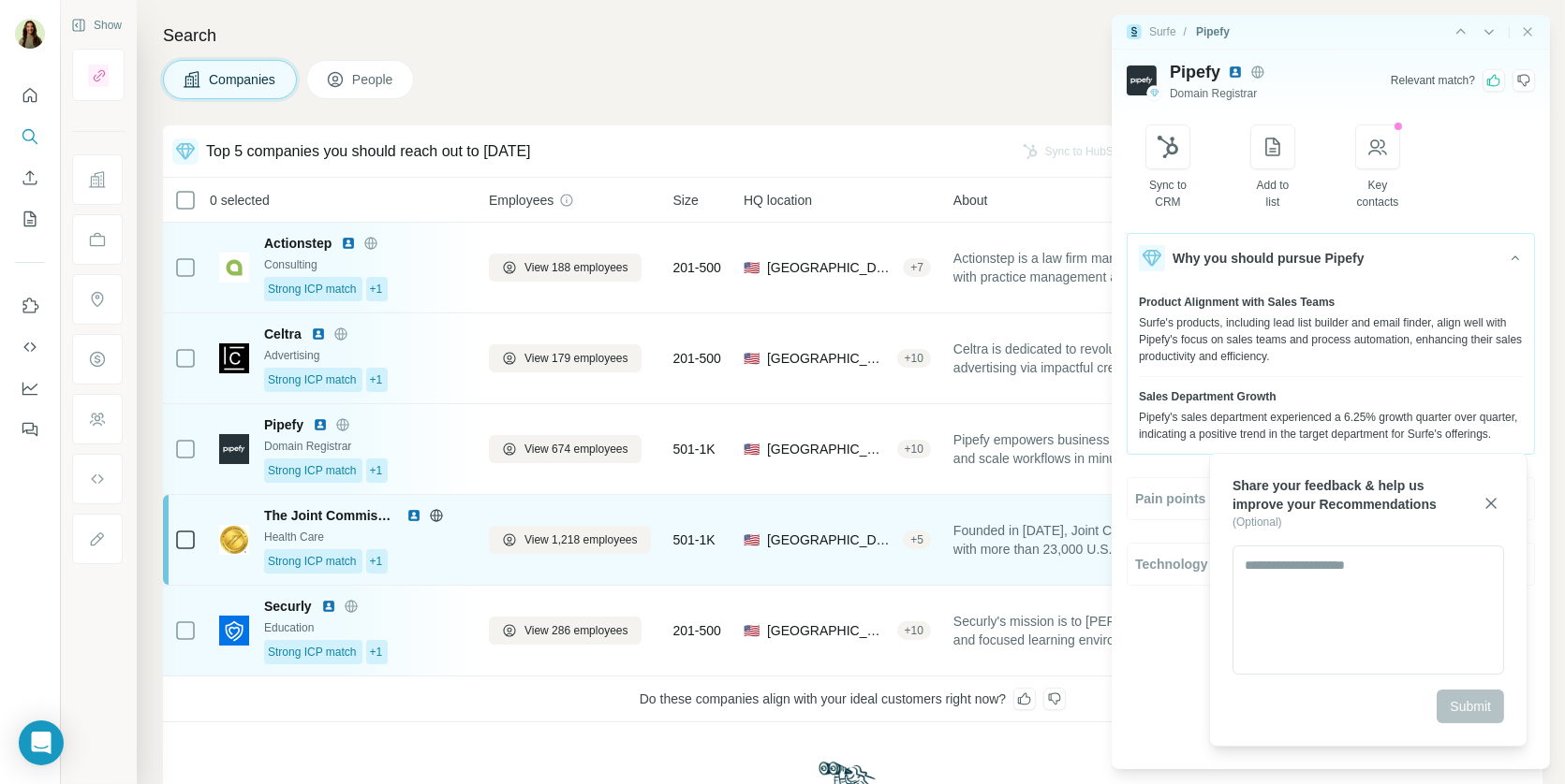
click at [458, 546] on div "The Joint Commission Health Care Strong ICP match +1" at bounding box center [365, 540] width 202 height 68
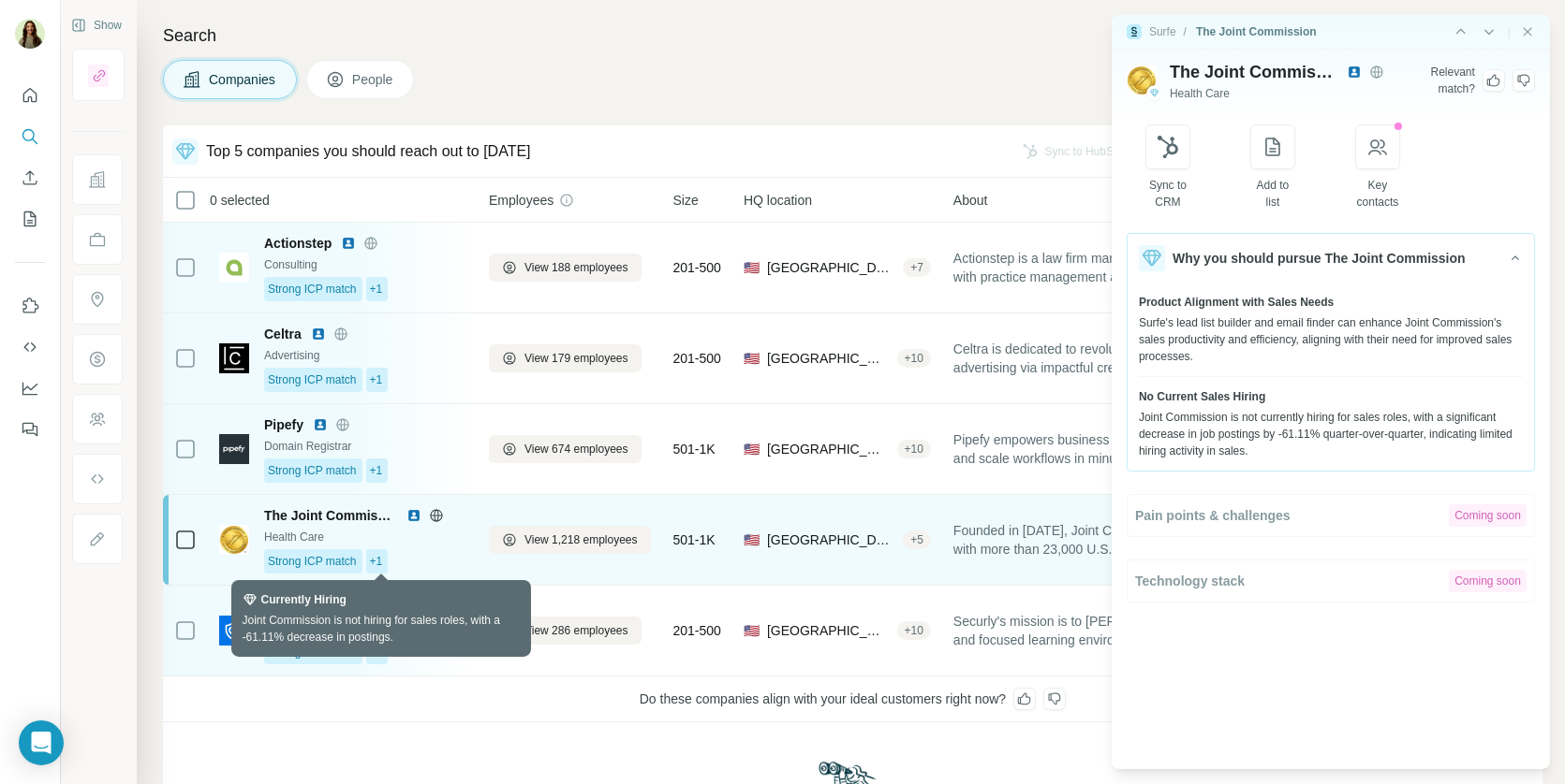
click at [386, 555] on div "+1" at bounding box center [378, 562] width 23 height 25
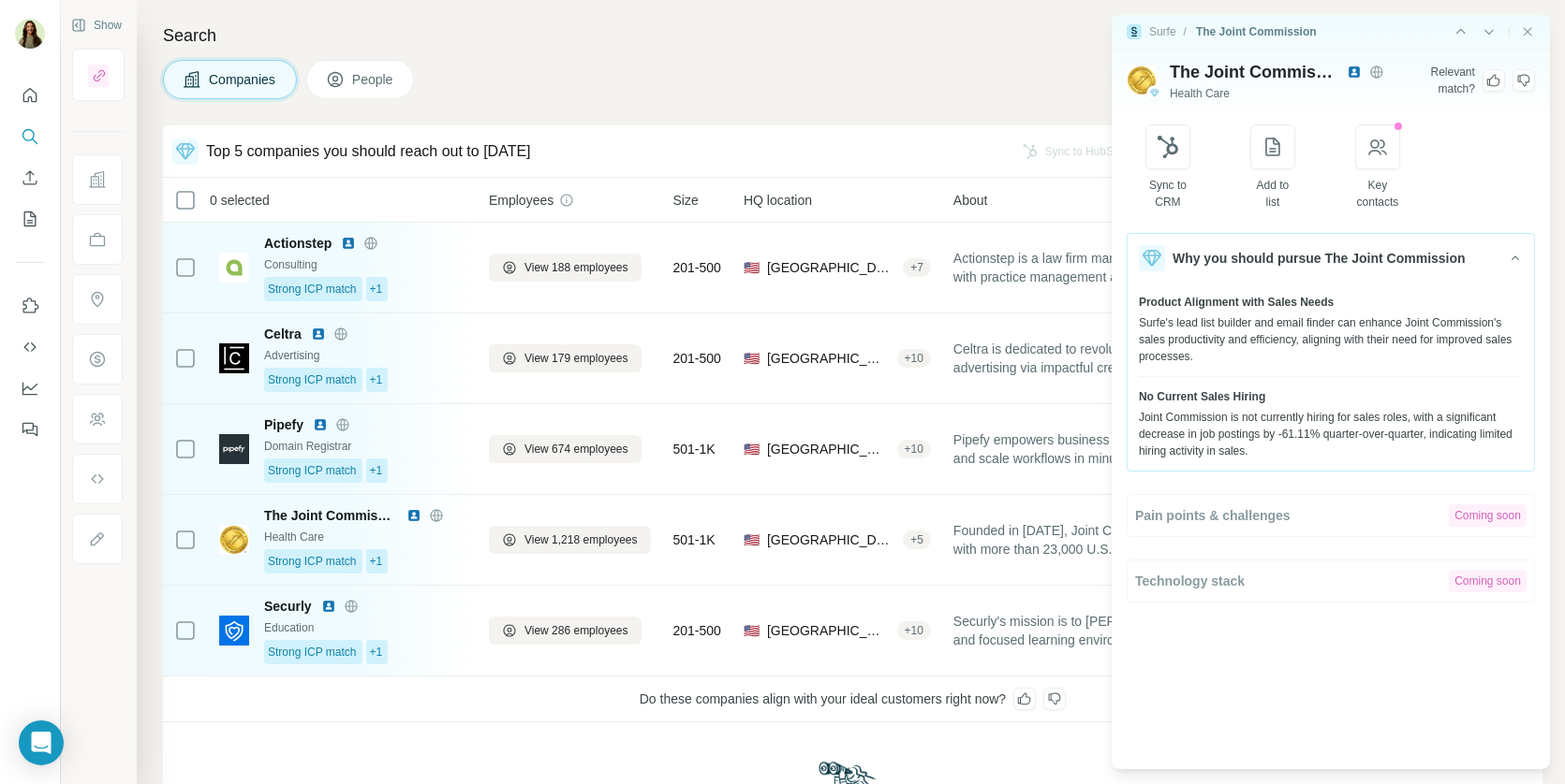
click at [1179, 423] on div "Joint Commission is not currently hiring for sales roles, with a significant de…" at bounding box center [1330, 434] width 384 height 51
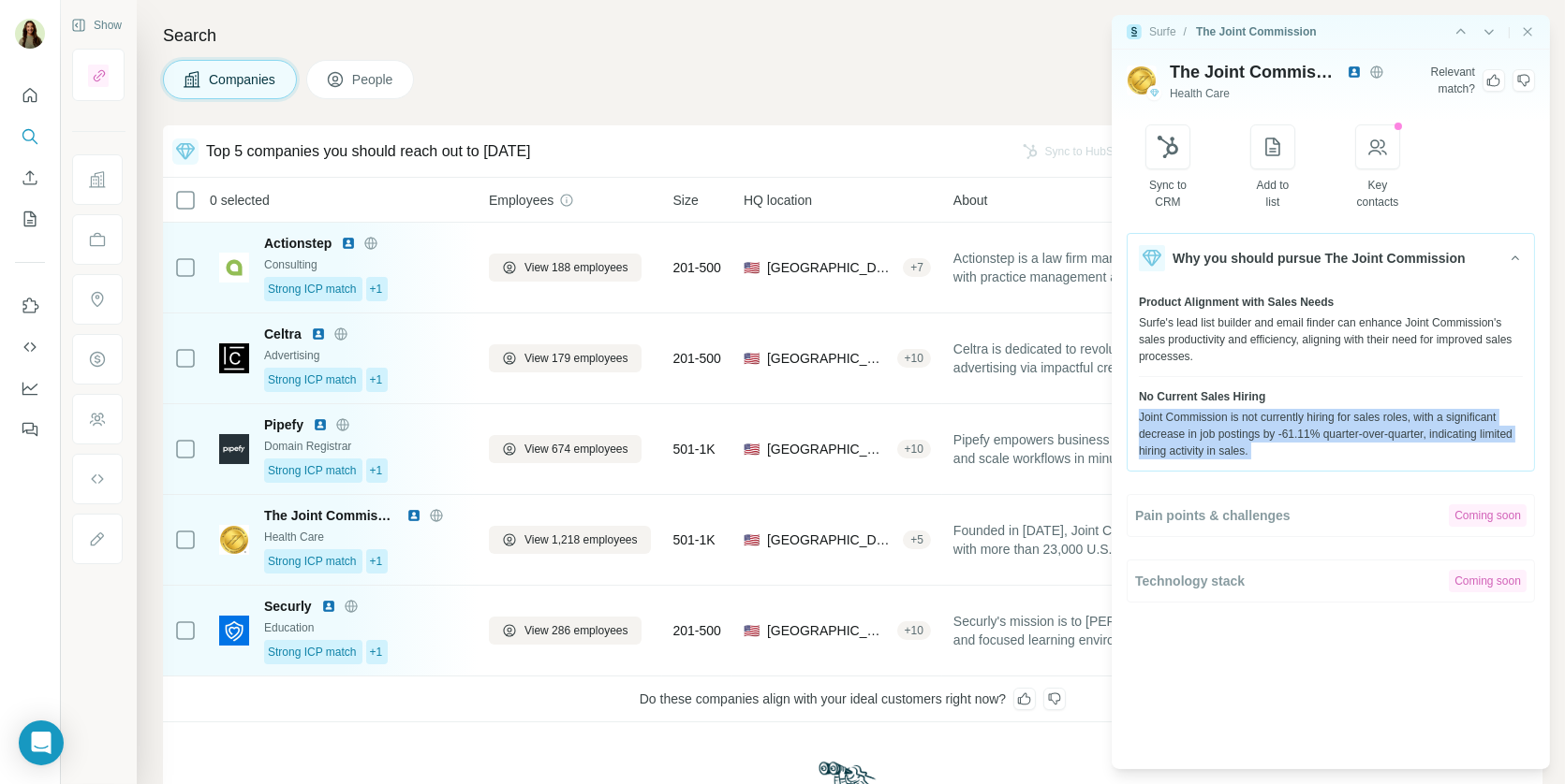
click at [1179, 423] on div "Joint Commission is not currently hiring for sales roles, with a significant de…" at bounding box center [1330, 434] width 384 height 51
copy div "Joint Commission is not currently hiring for sales roles, with a significant de…"
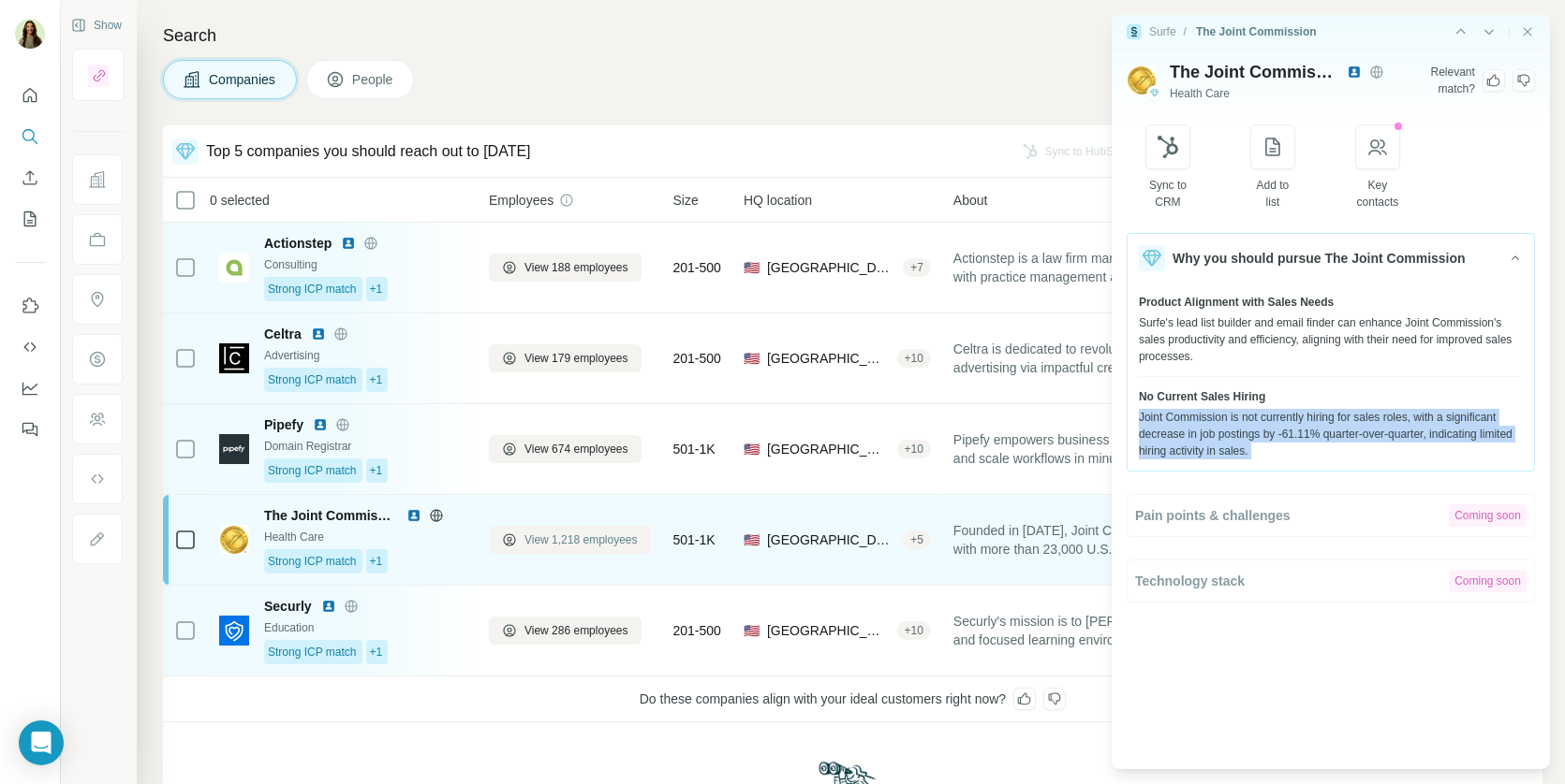
click at [562, 548] on button "View 1,218 employees" at bounding box center [570, 539] width 162 height 28
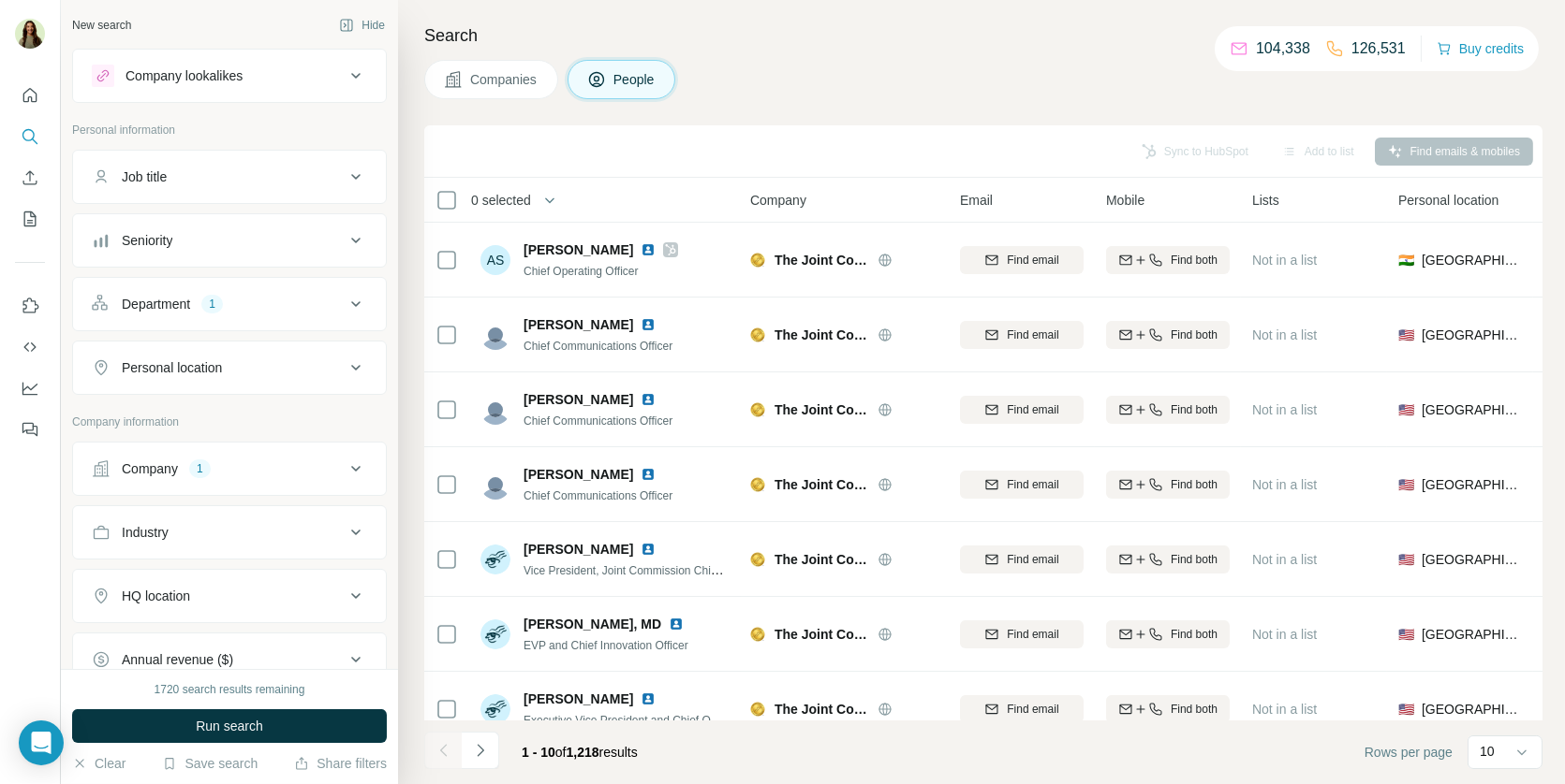
click at [218, 301] on div "1" at bounding box center [212, 304] width 22 height 17
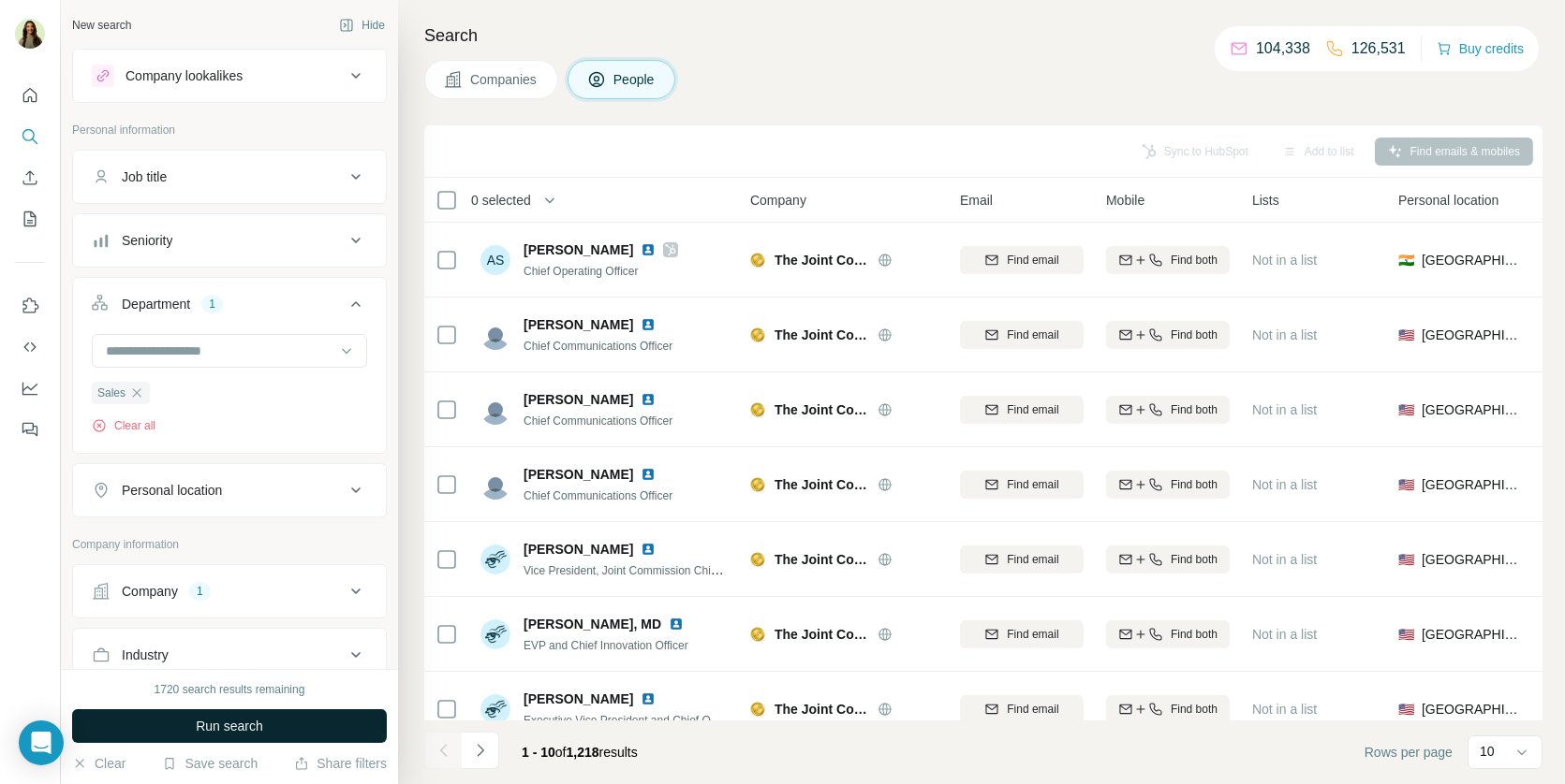
click at [221, 719] on span "Run search" at bounding box center [229, 727] width 68 height 19
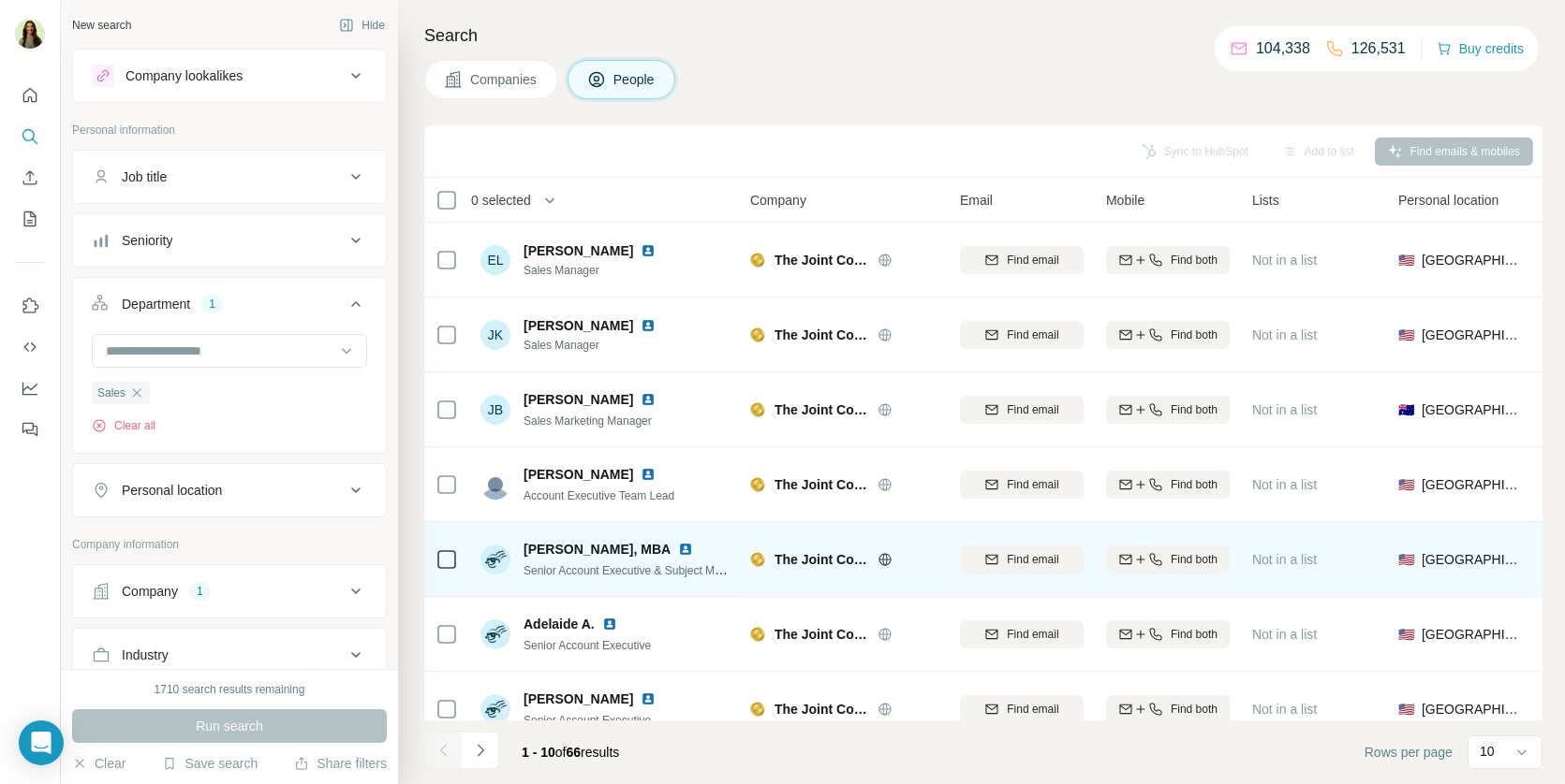
scroll to position [250, 0]
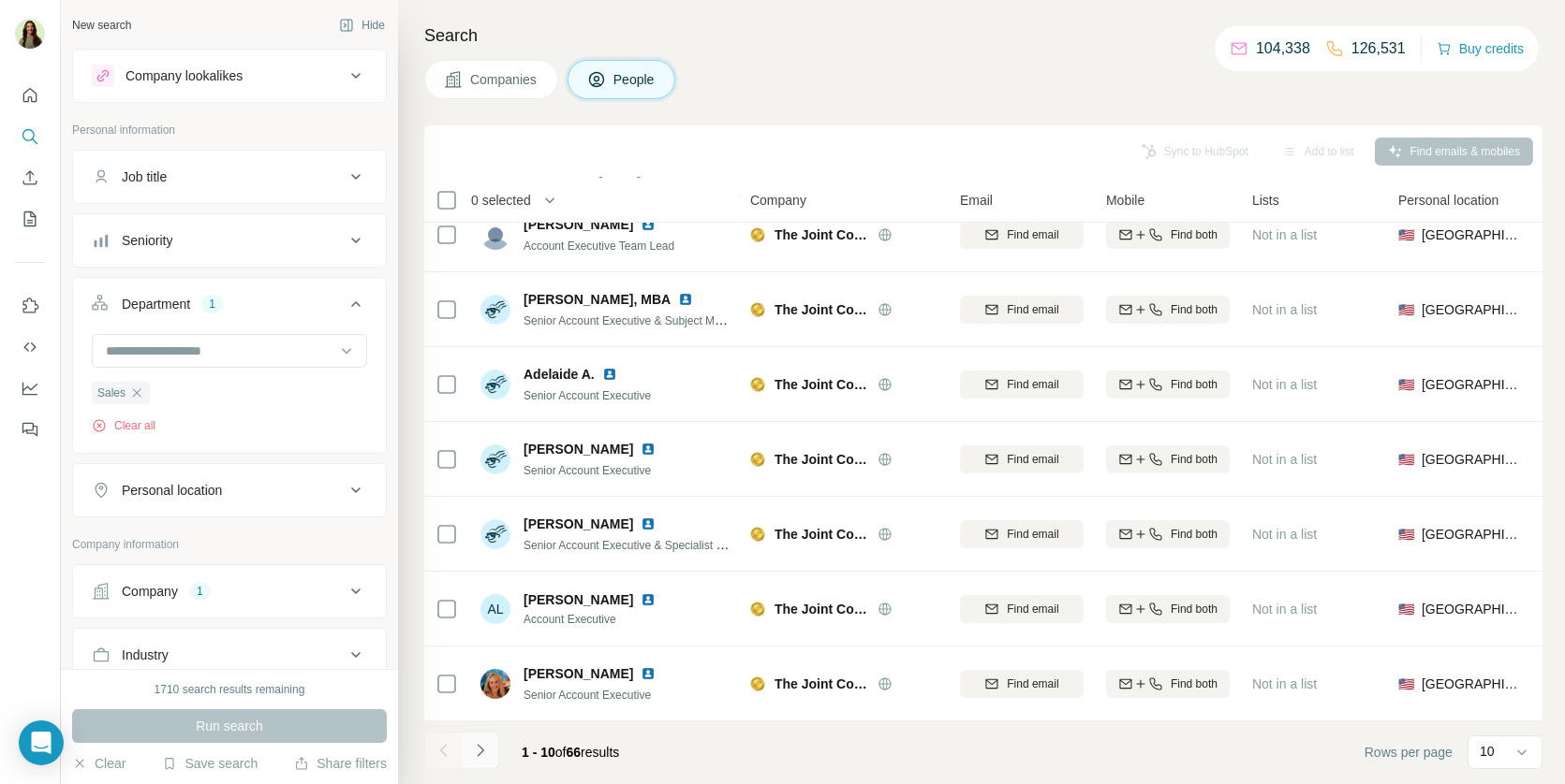
click at [490, 747] on button "Navigate to next page" at bounding box center [480, 750] width 37 height 37
click at [483, 93] on button "Companies" at bounding box center [491, 79] width 134 height 39
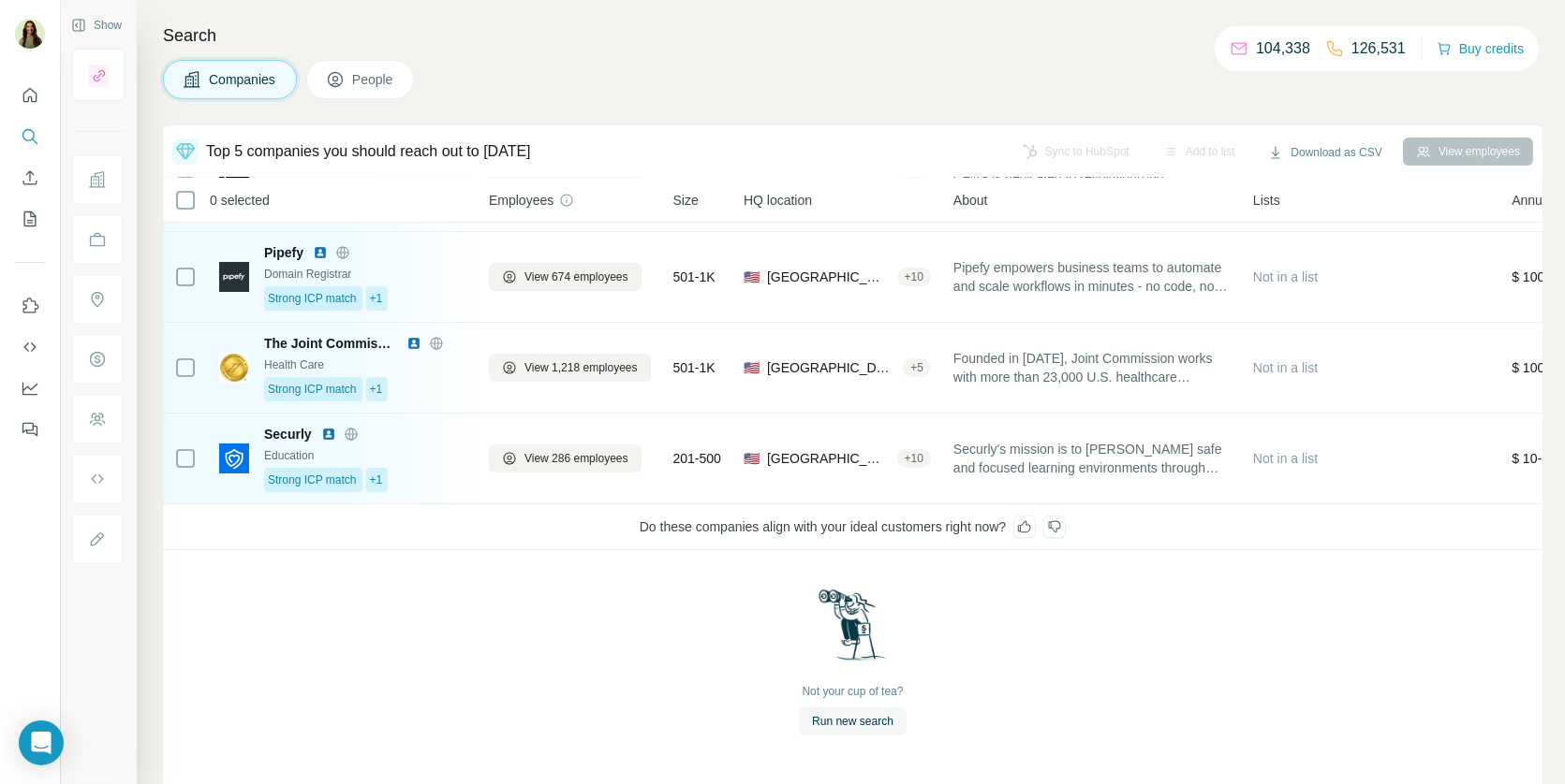
scroll to position [169, 0]
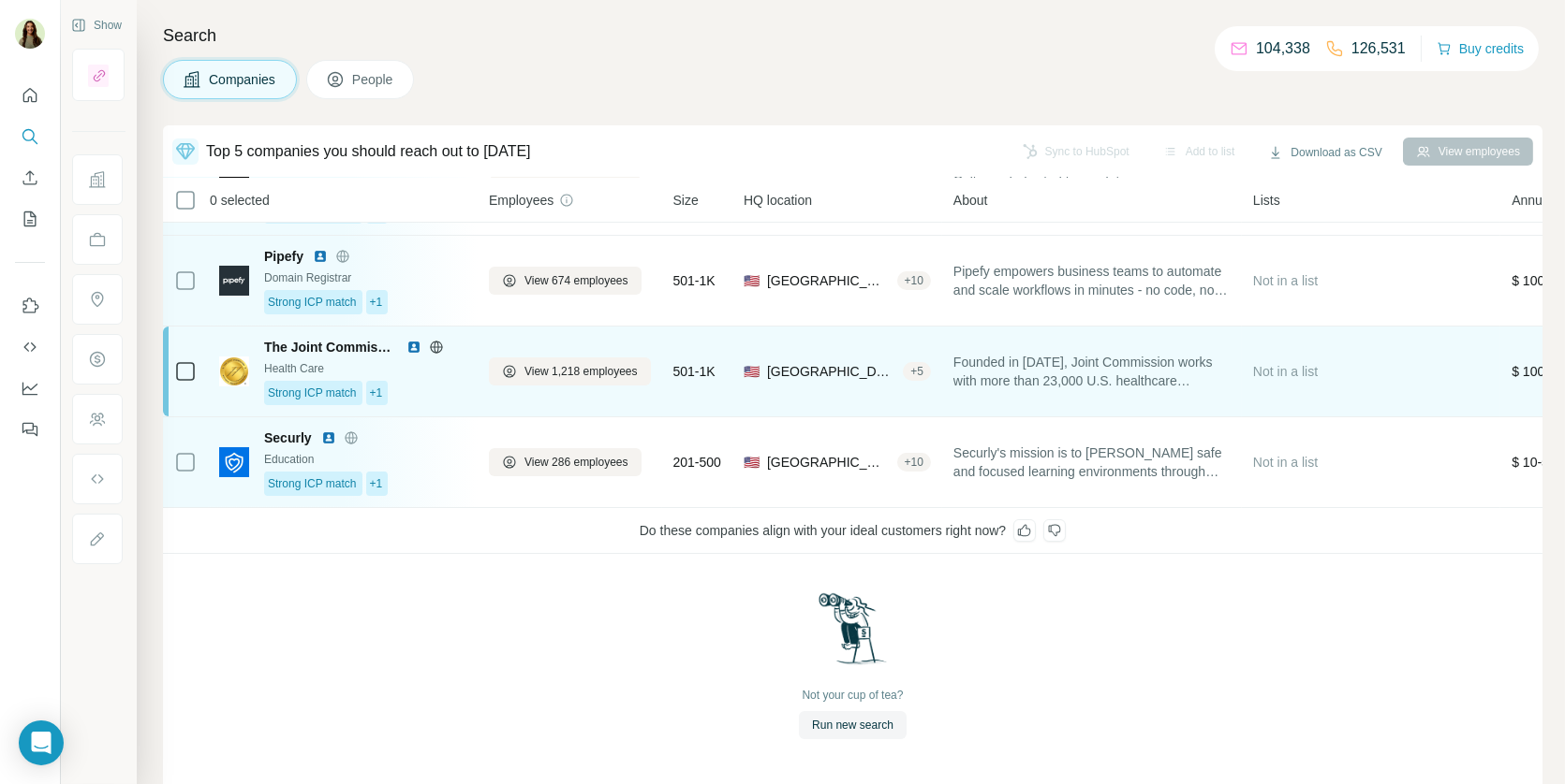
click at [394, 355] on div "The Joint Commission Health Care Strong ICP match +1" at bounding box center [365, 371] width 202 height 68
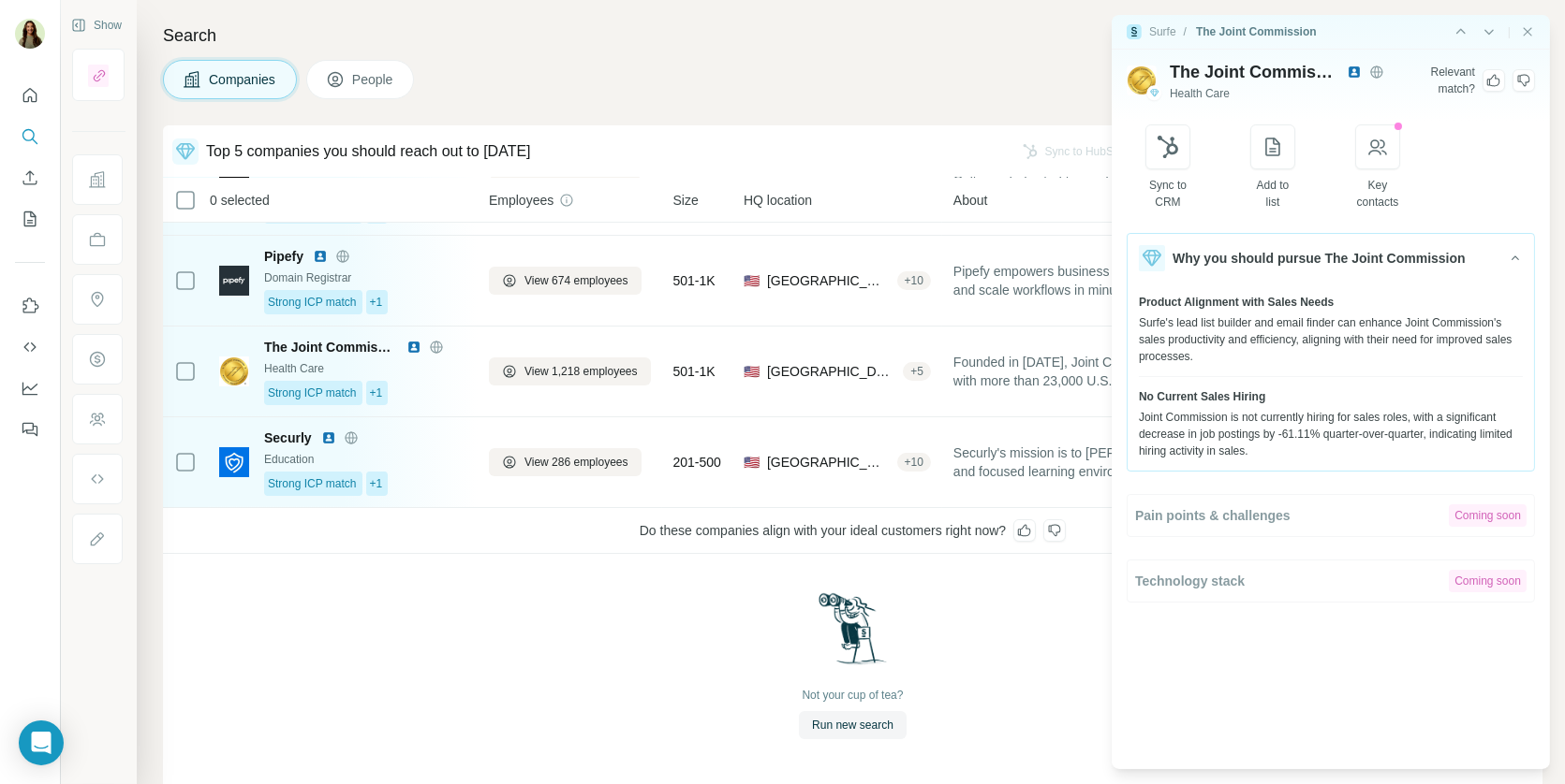
click at [1494, 77] on icon at bounding box center [1493, 81] width 13 height 12
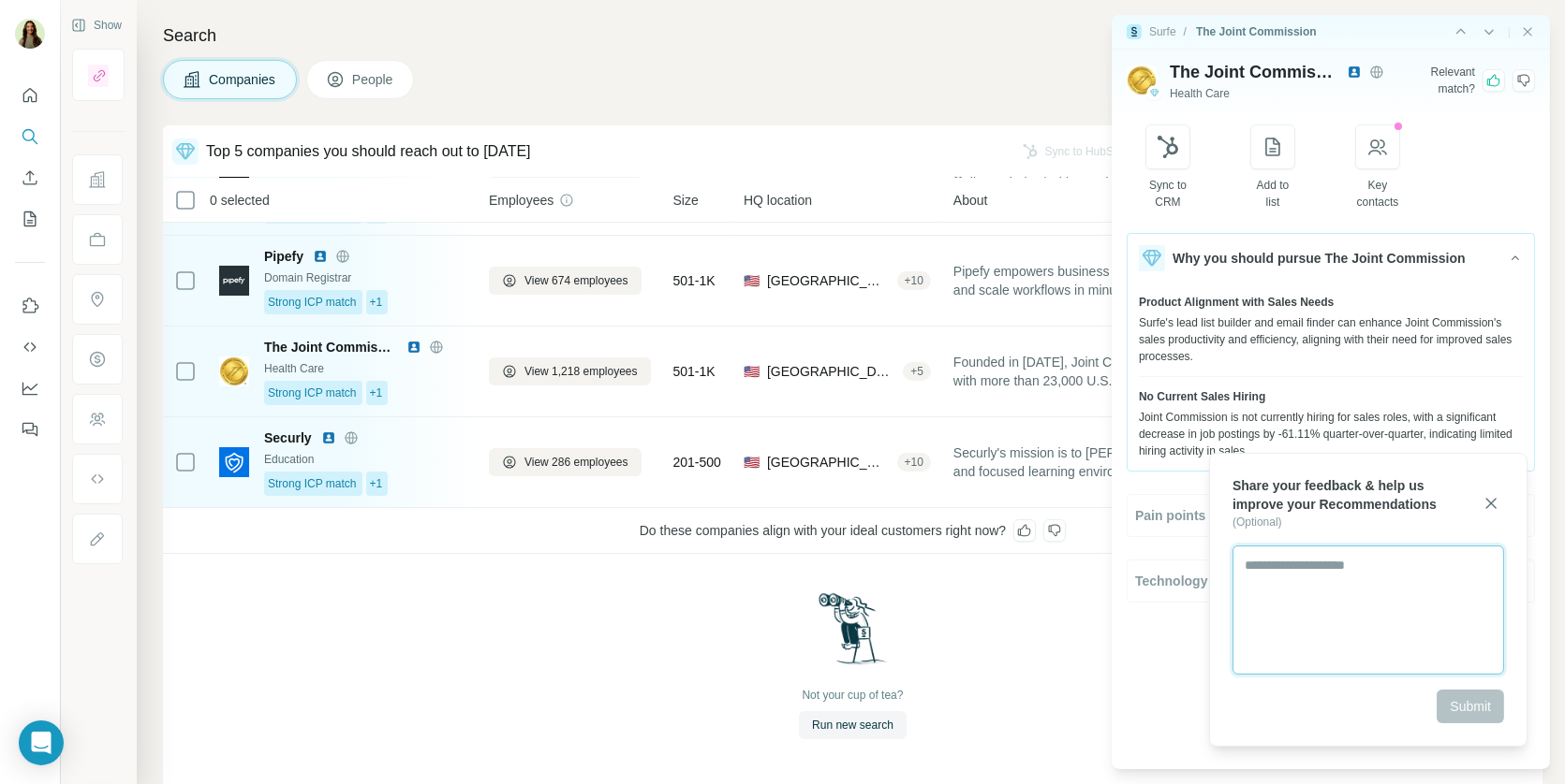
click at [1442, 664] on textarea at bounding box center [1367, 609] width 272 height 129
type textarea "**********"
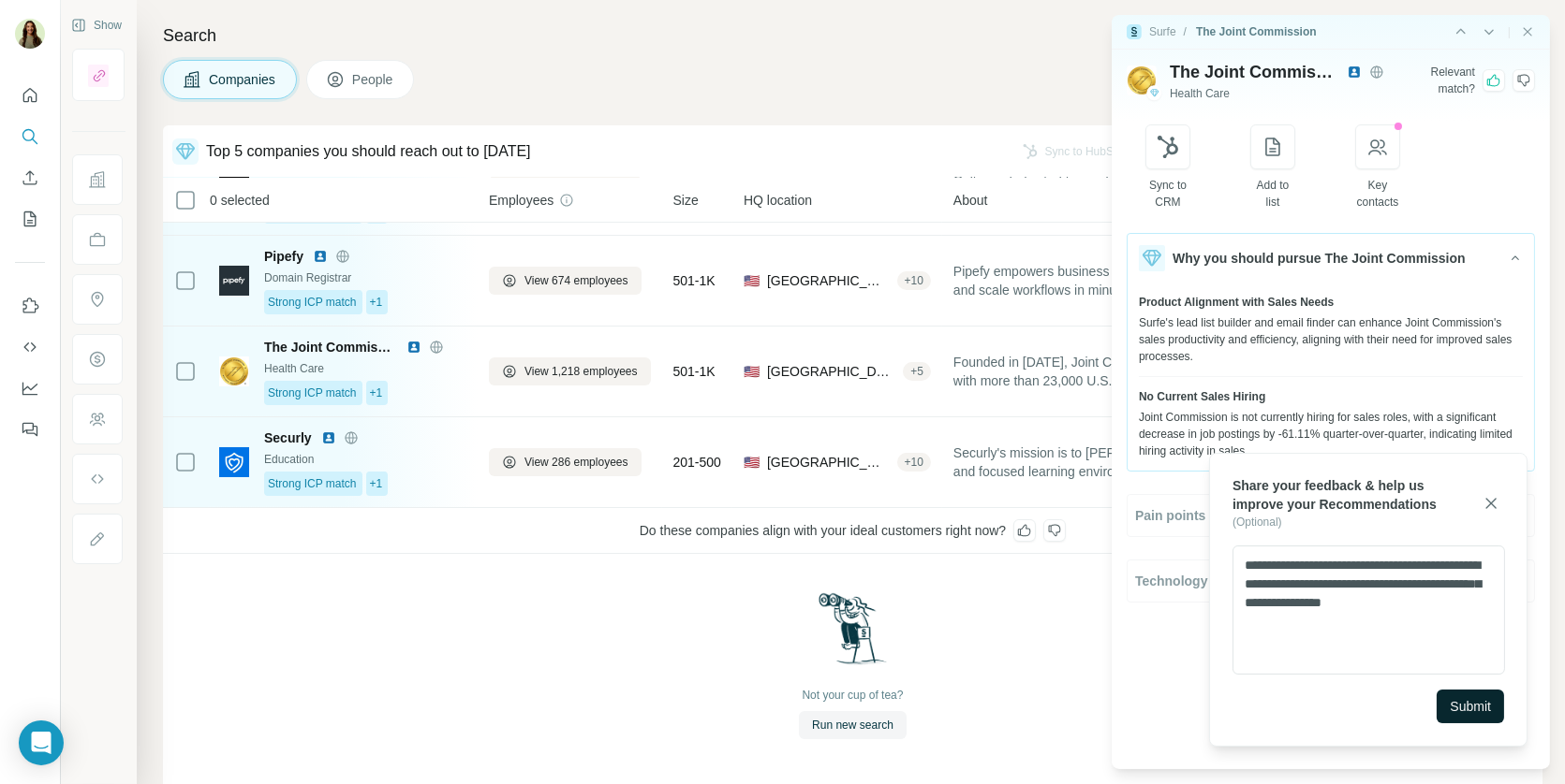
click at [1464, 707] on span "Submit" at bounding box center [1470, 707] width 41 height 19
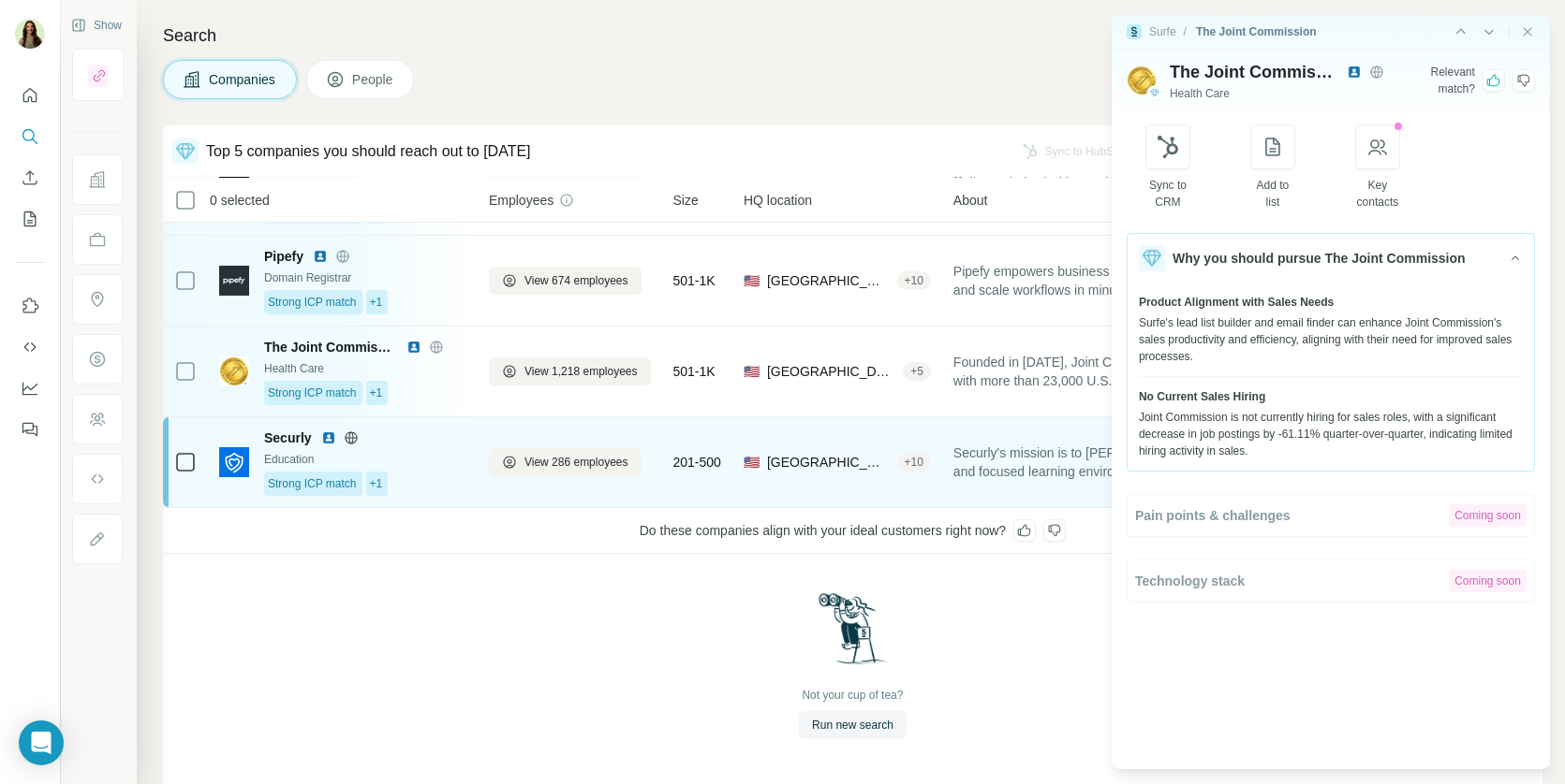
click at [411, 457] on div "Education" at bounding box center [365, 460] width 202 height 17
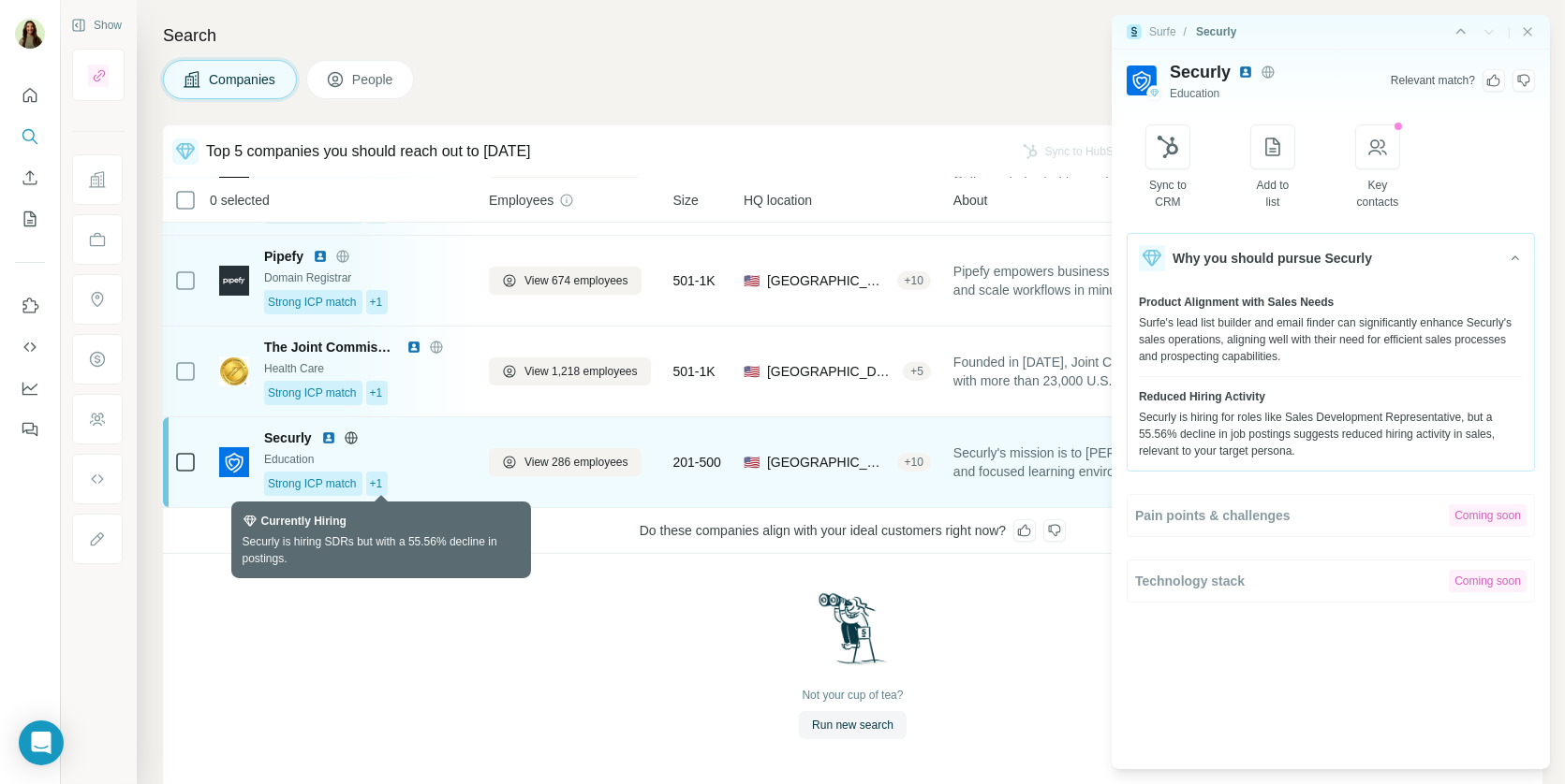
click at [374, 485] on span "+1" at bounding box center [377, 484] width 13 height 17
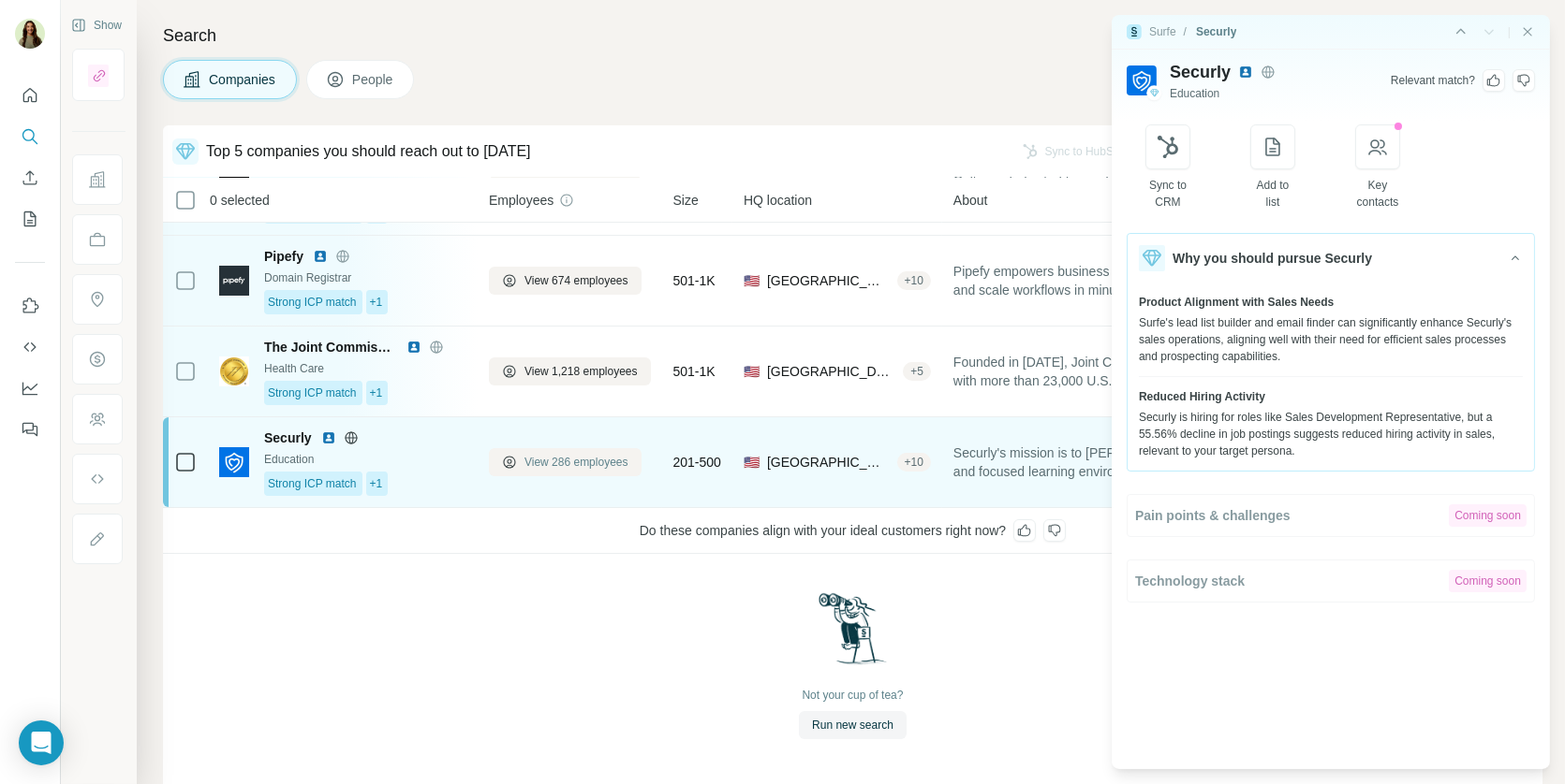
click at [545, 454] on span "View 286 employees" at bounding box center [576, 463] width 104 height 17
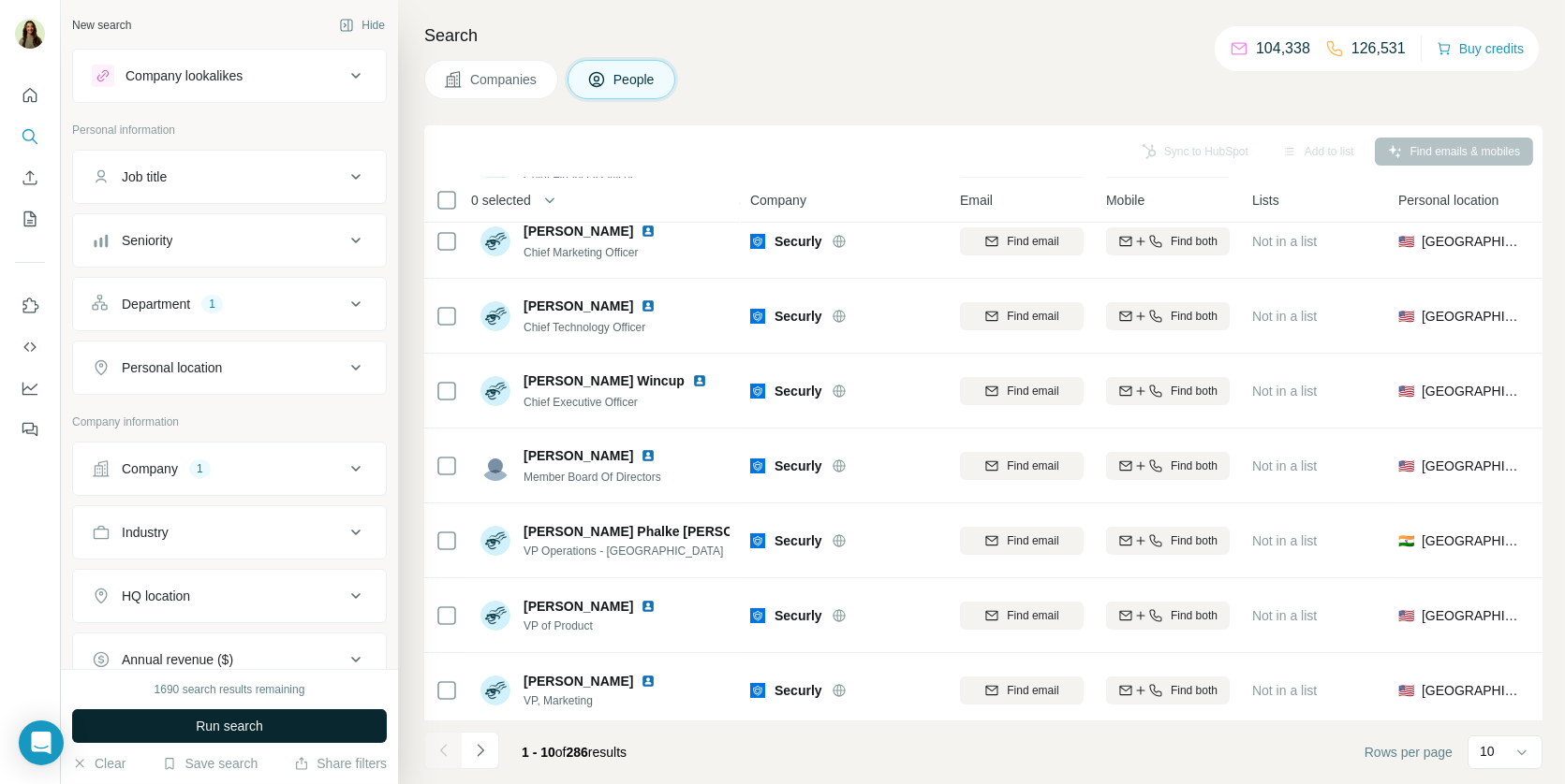
click at [261, 722] on span "Run search" at bounding box center [229, 727] width 68 height 19
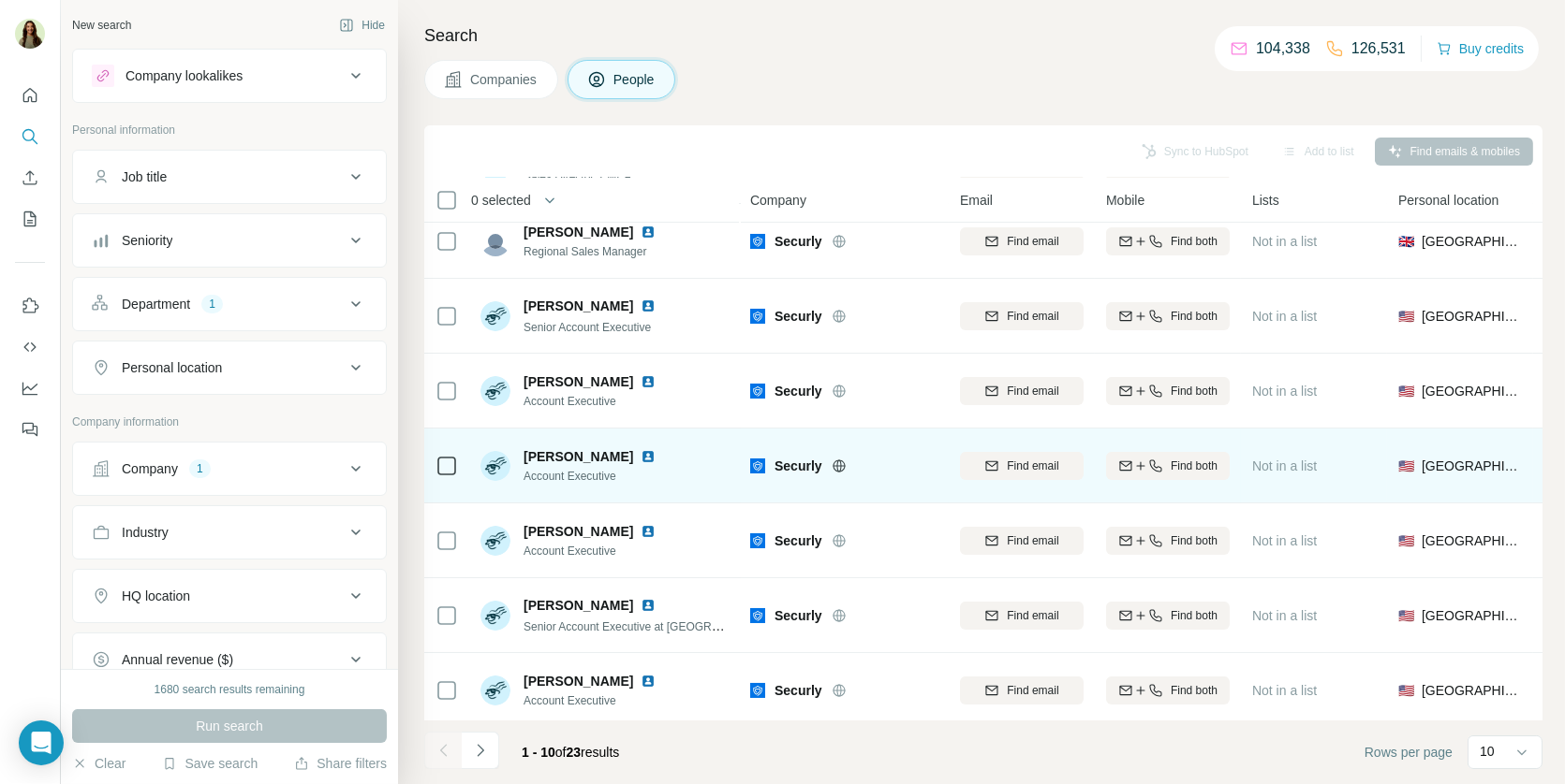
scroll to position [250, 0]
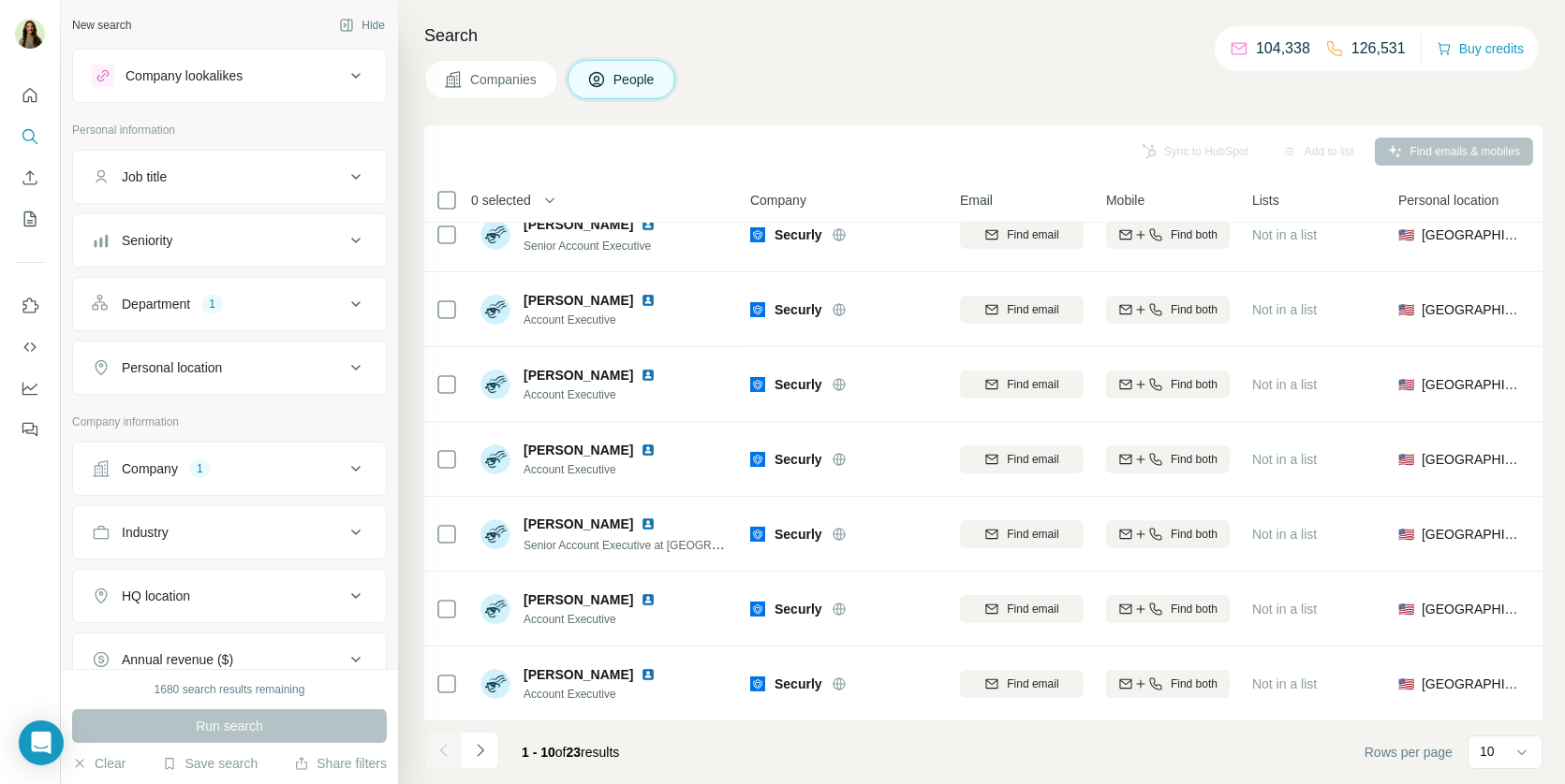
click at [499, 93] on button "Companies" at bounding box center [491, 79] width 134 height 39
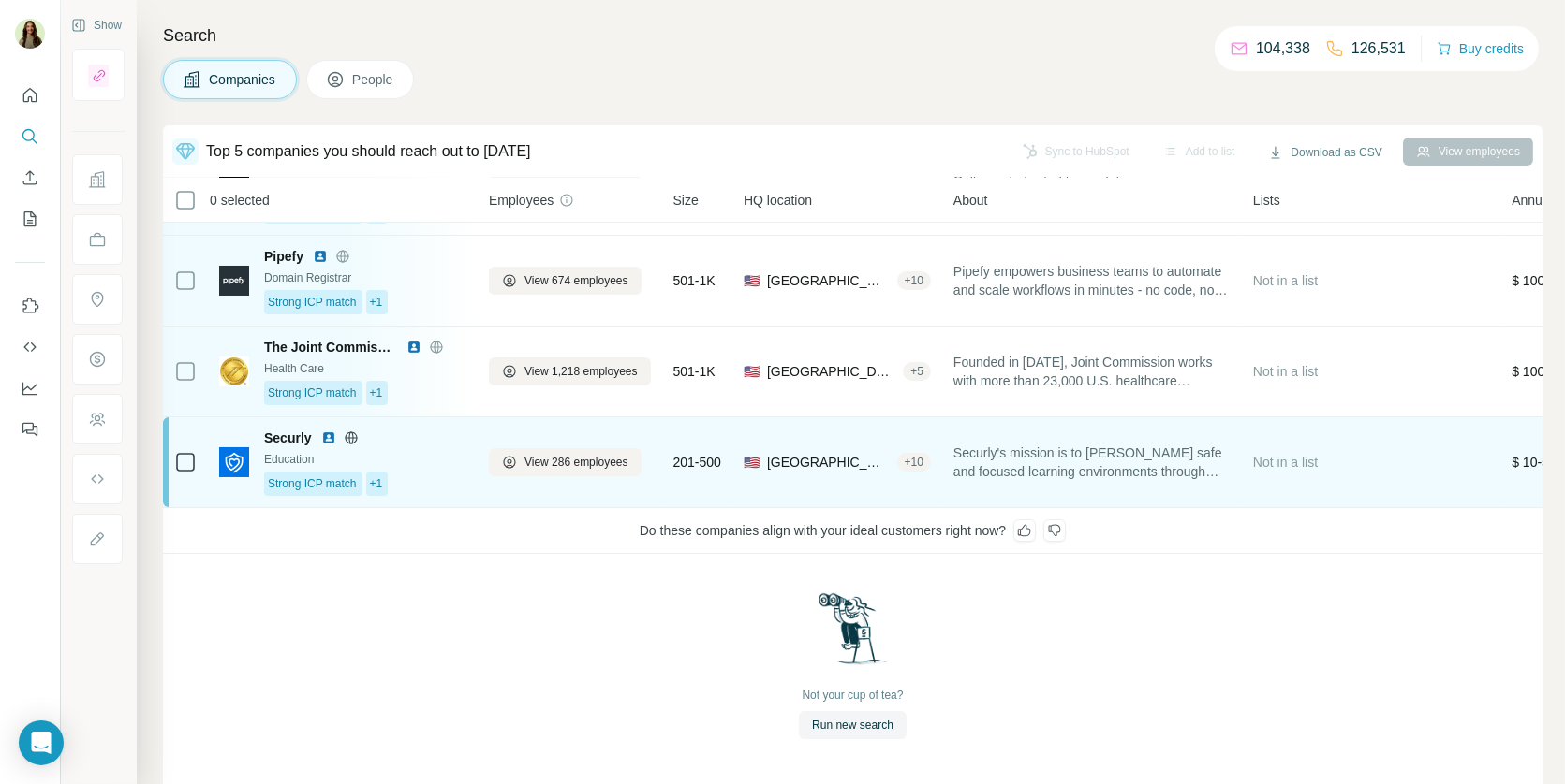
click at [1137, 434] on div "Securly's mission is to [PERSON_NAME] safe and focused learning environments th…" at bounding box center [1092, 462] width 277 height 68
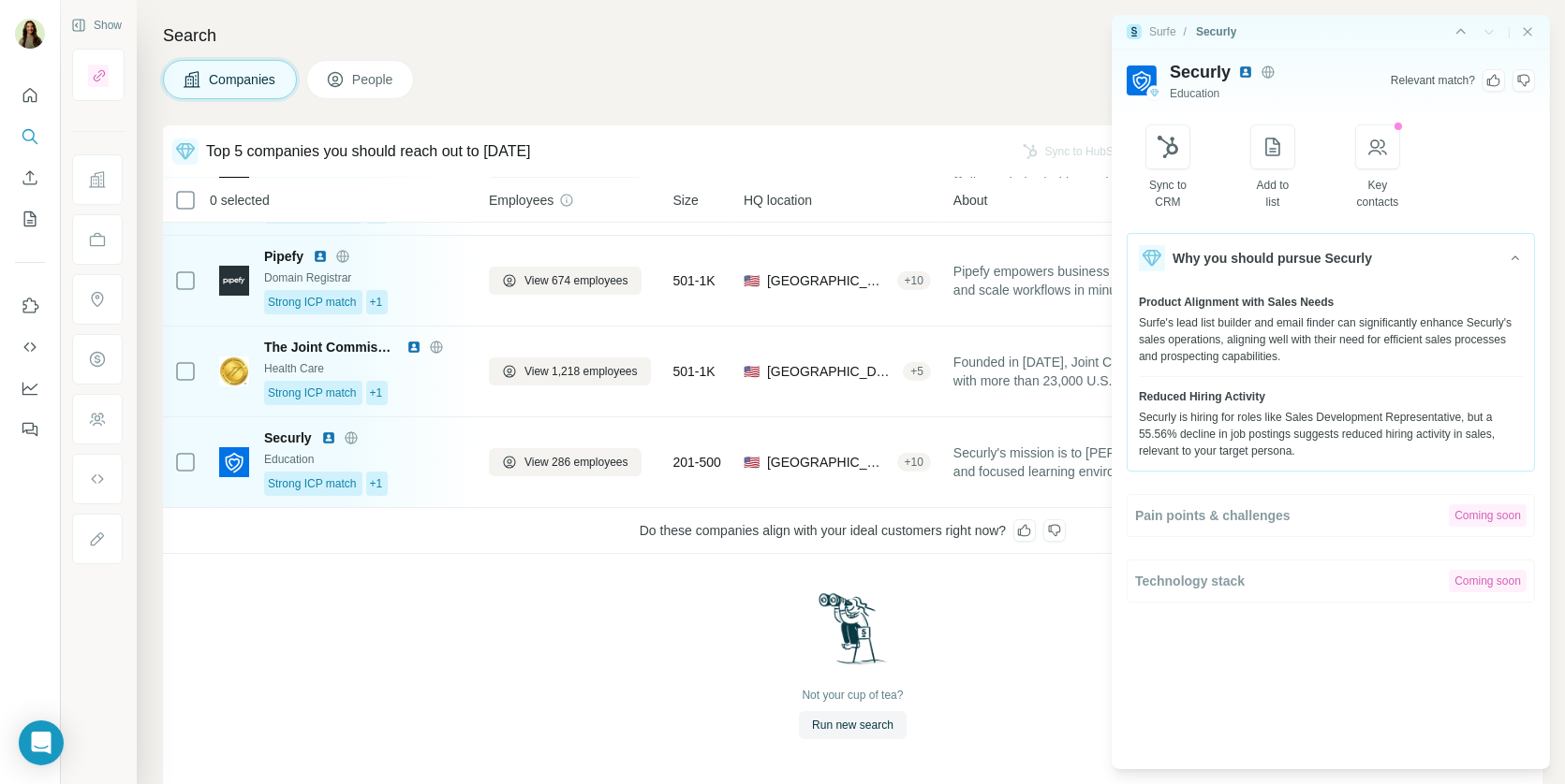
click at [1489, 87] on icon at bounding box center [1493, 81] width 15 height 15
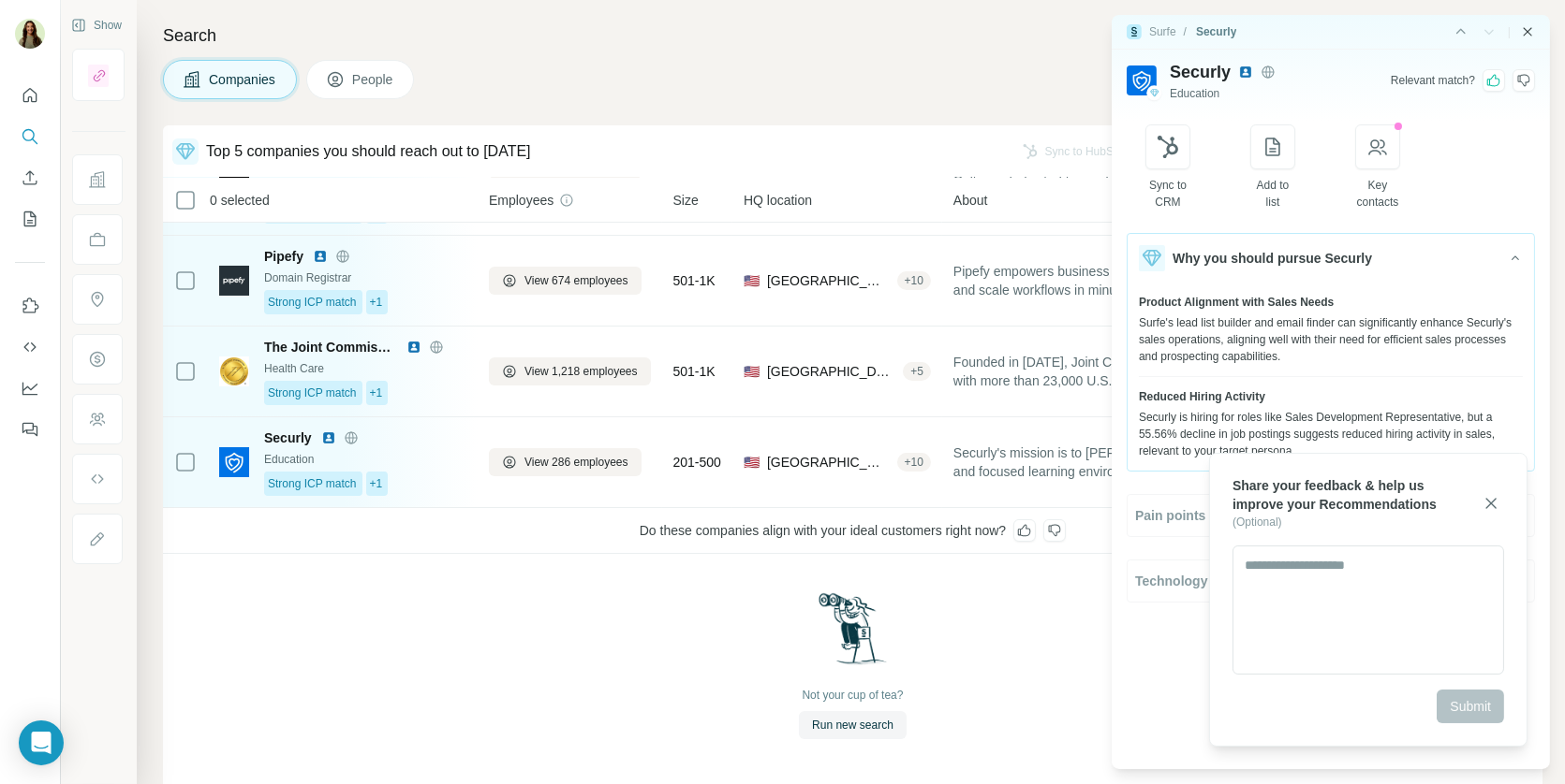
click at [1526, 31] on icon "Close side panel" at bounding box center [1528, 32] width 15 height 15
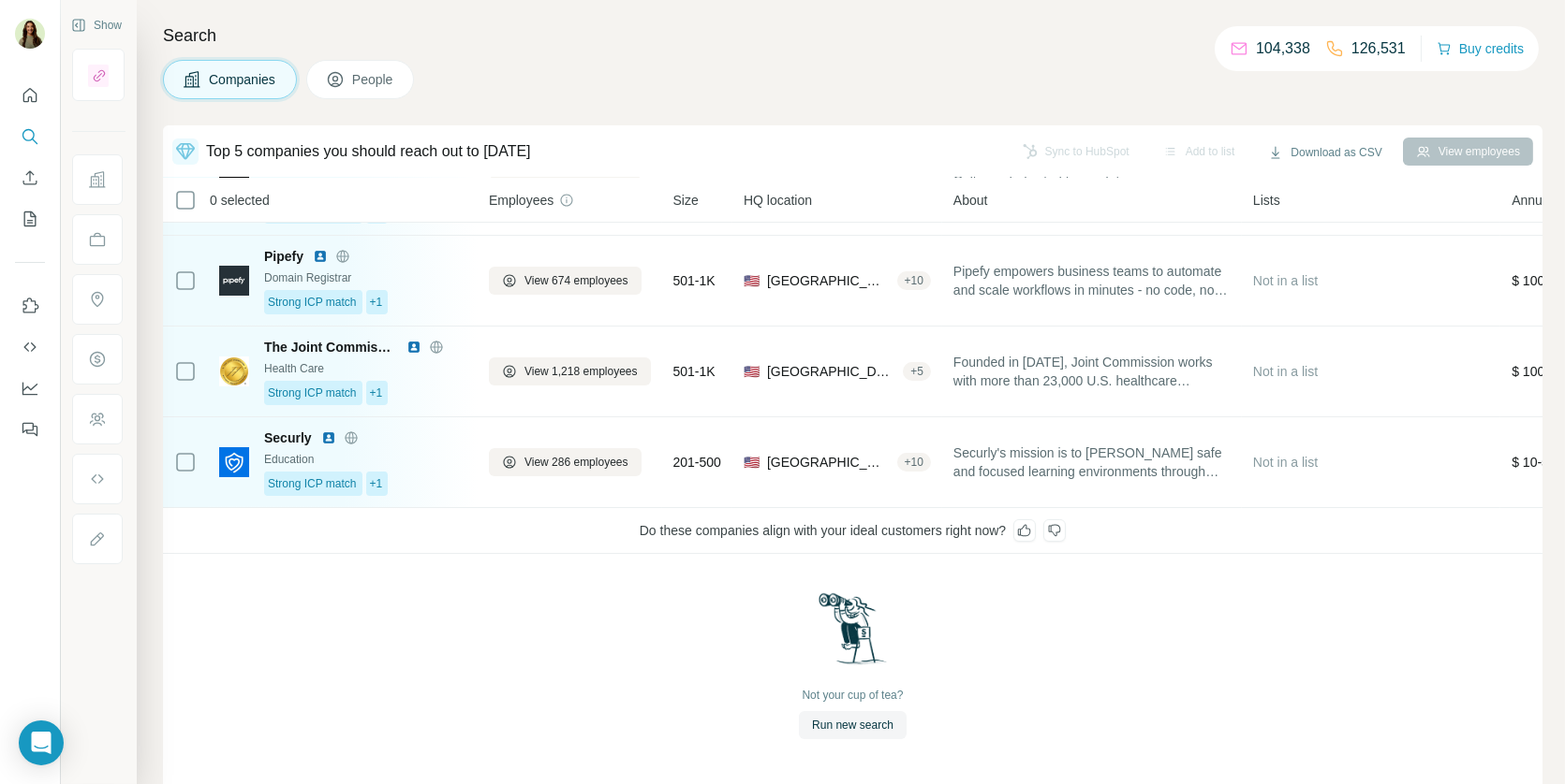
click at [1032, 526] on icon at bounding box center [1025, 531] width 15 height 15
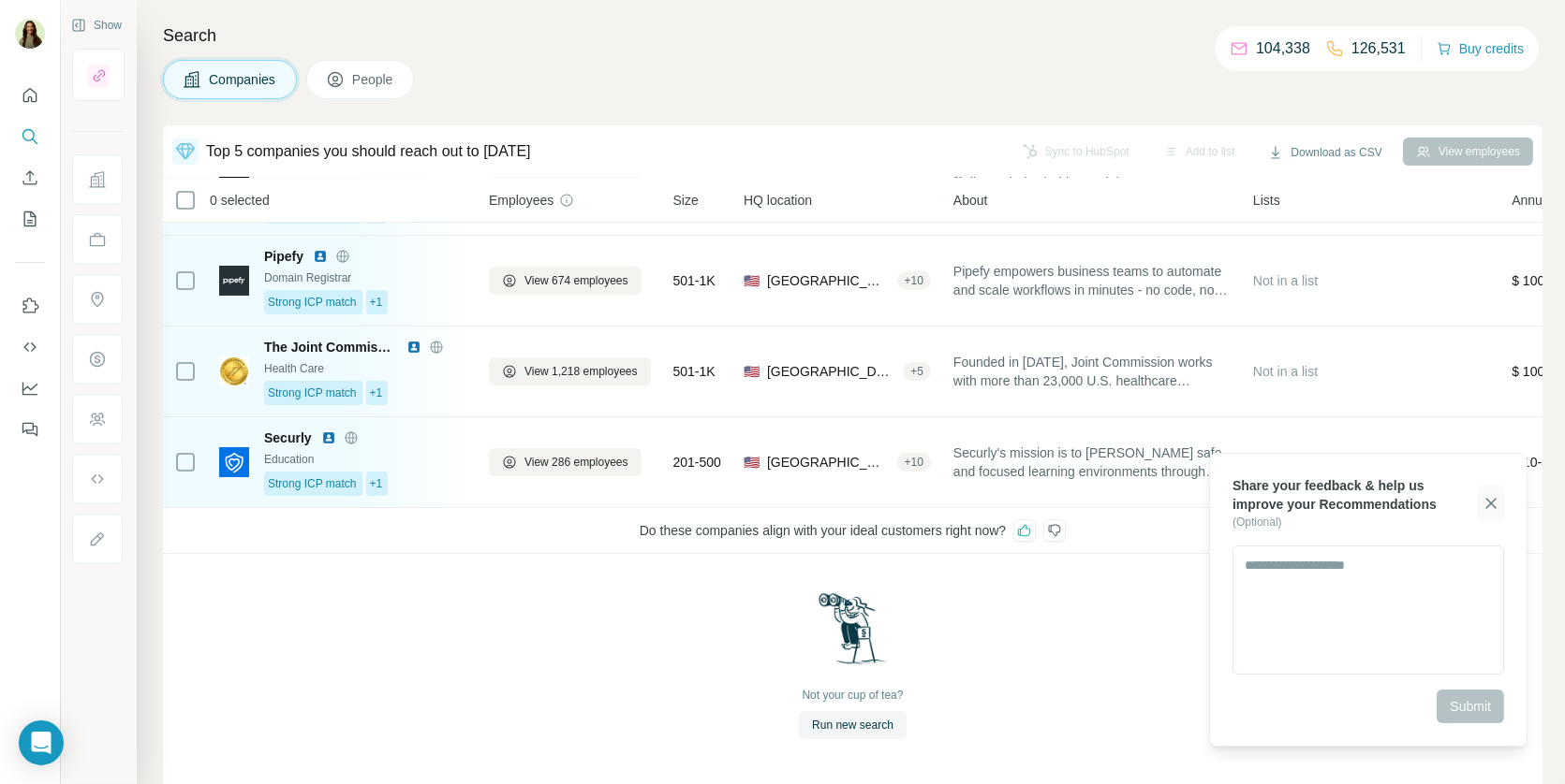
click at [1496, 497] on icon "button" at bounding box center [1491, 504] width 19 height 19
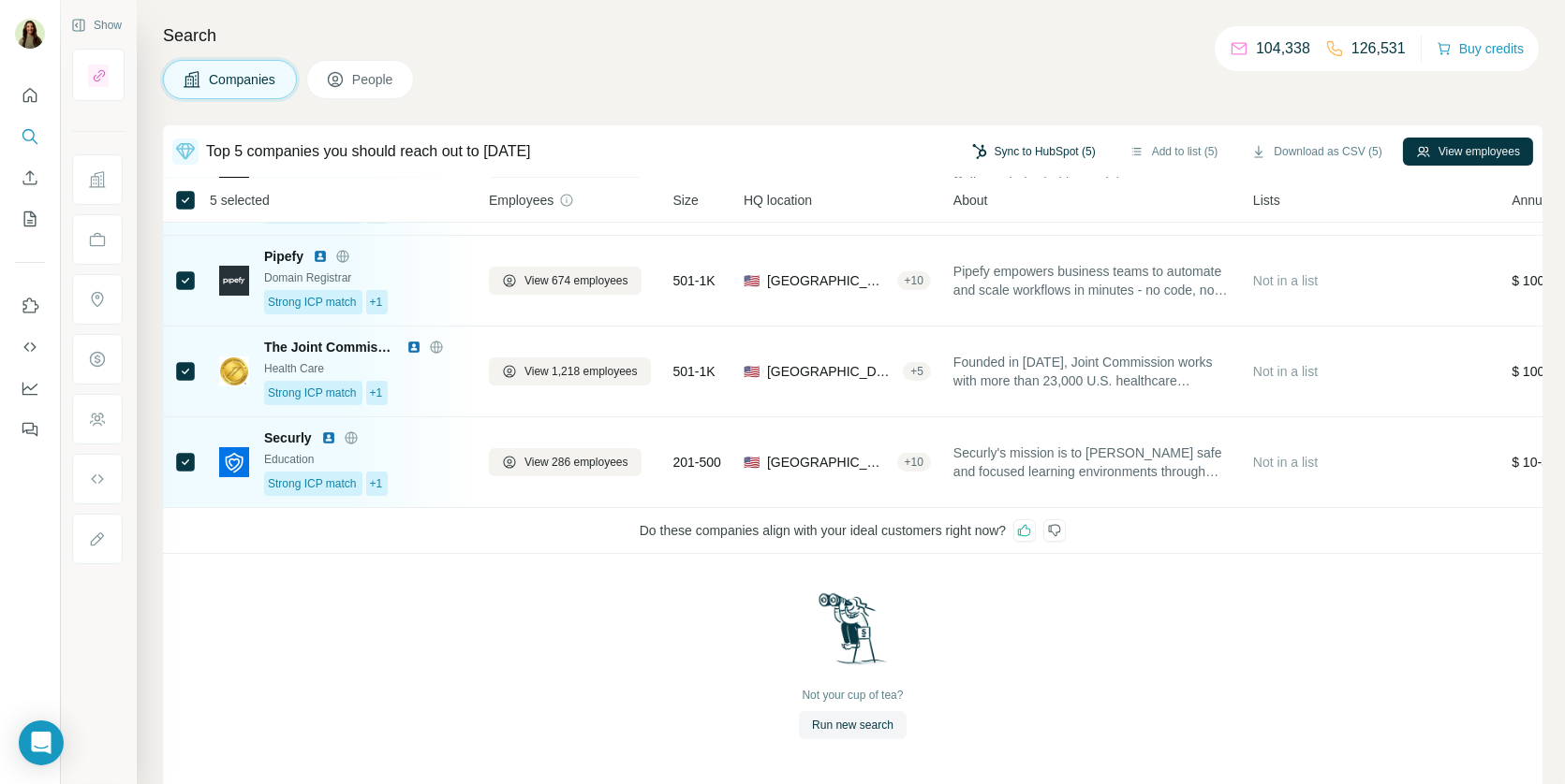
click at [980, 145] on button "Sync to HubSpot (5)" at bounding box center [1033, 151] width 150 height 28
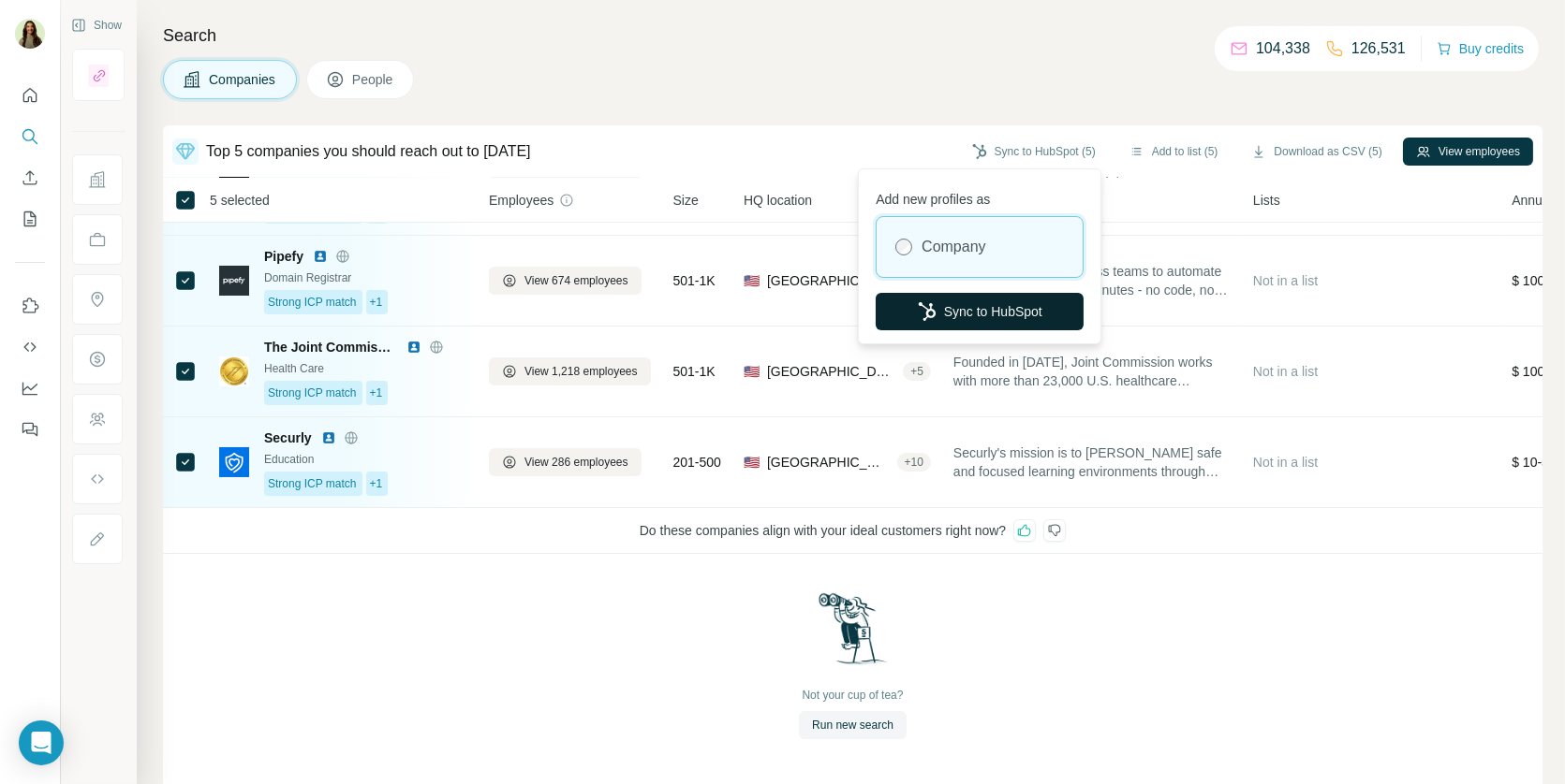
click at [1000, 318] on button "Sync to HubSpot" at bounding box center [980, 311] width 208 height 37
